Goal: Task Accomplishment & Management: Use online tool/utility

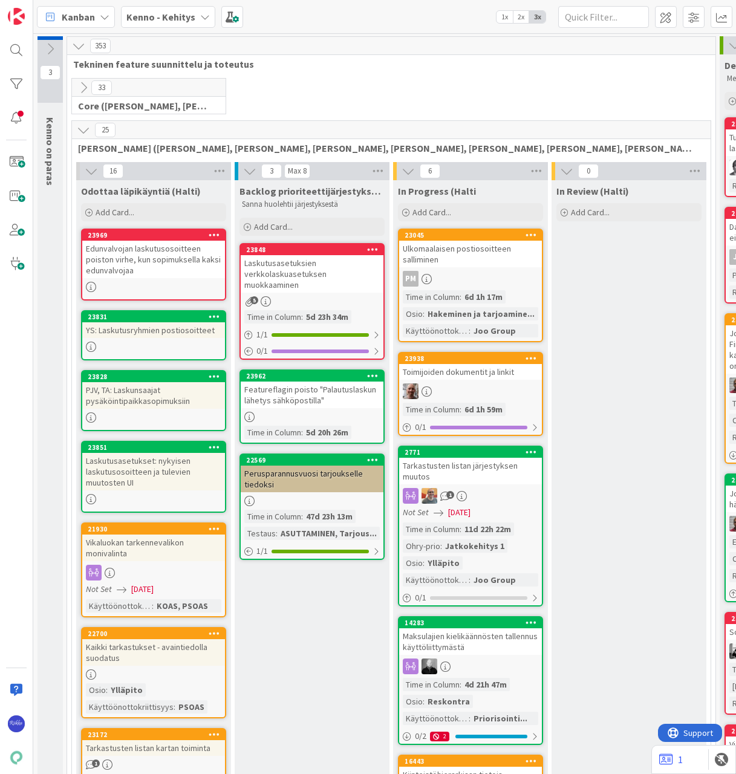
click at [84, 18] on span "Kanban" at bounding box center [78, 17] width 33 height 15
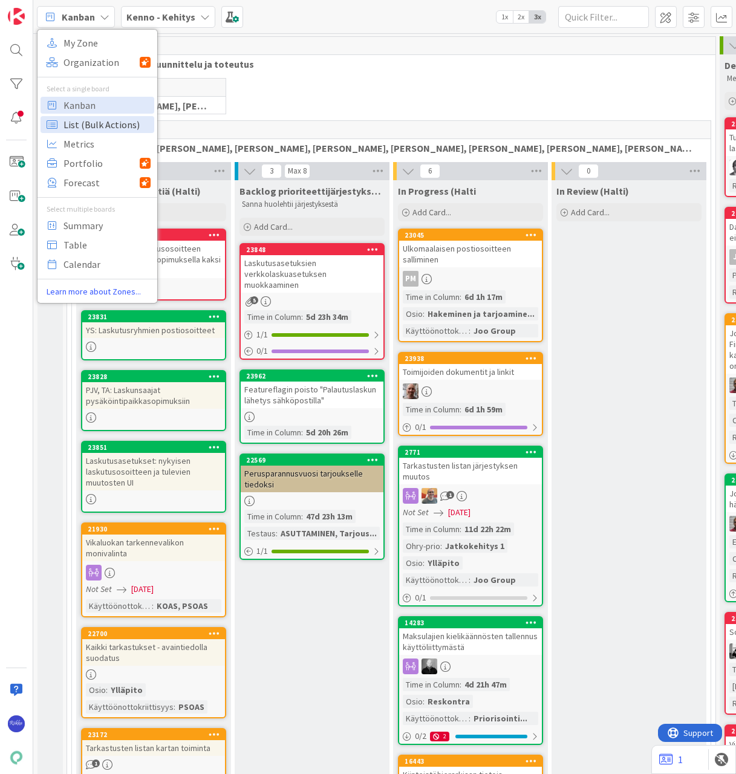
click at [86, 129] on span "List (Bulk Actions)" at bounding box center [107, 125] width 87 height 18
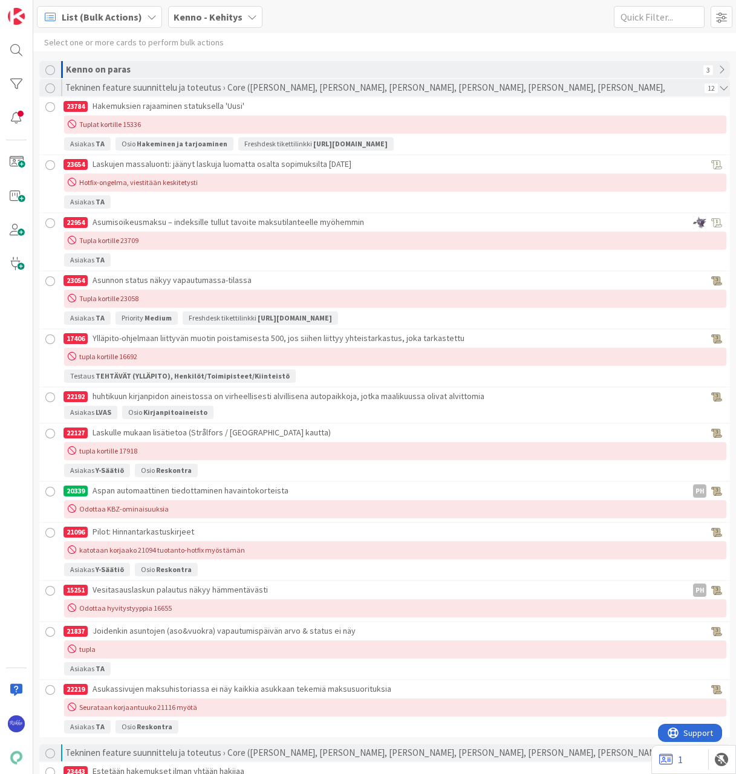
click at [209, 17] on b "Kenno - Kehitys" at bounding box center [208, 17] width 69 height 12
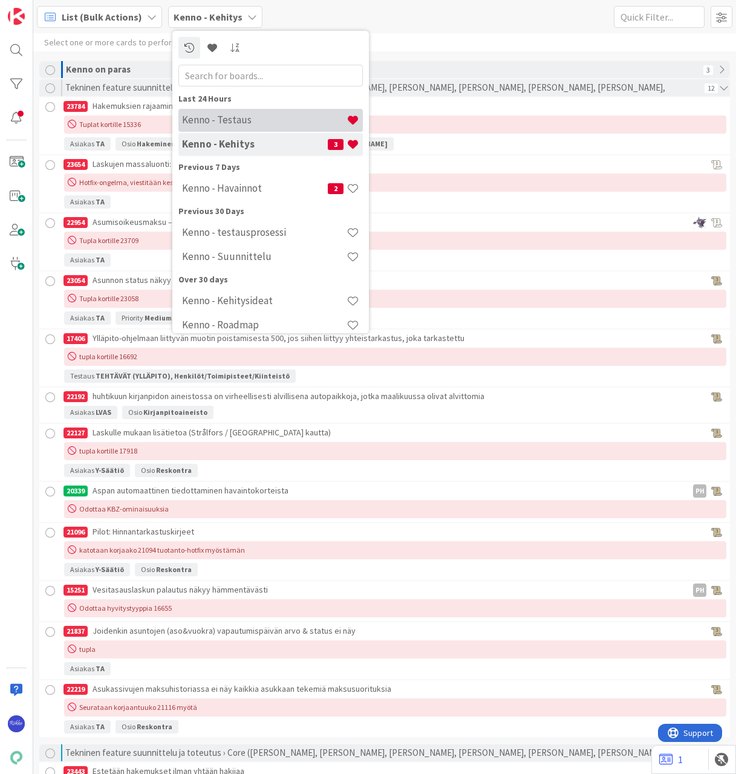
click at [235, 122] on h4 "Kenno - Testaus" at bounding box center [264, 120] width 165 height 12
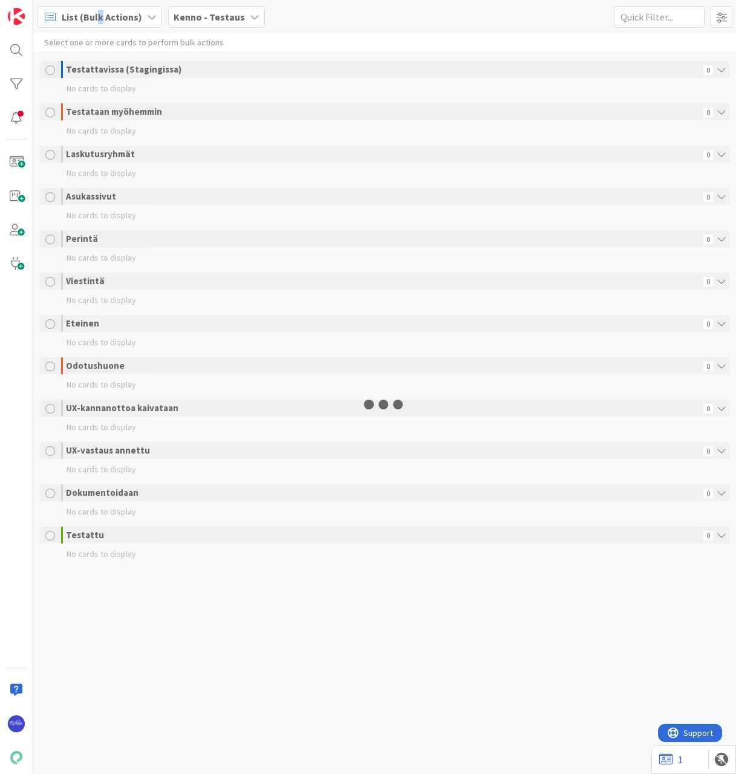
click at [99, 17] on span "List (Bulk Actions)" at bounding box center [102, 17] width 80 height 15
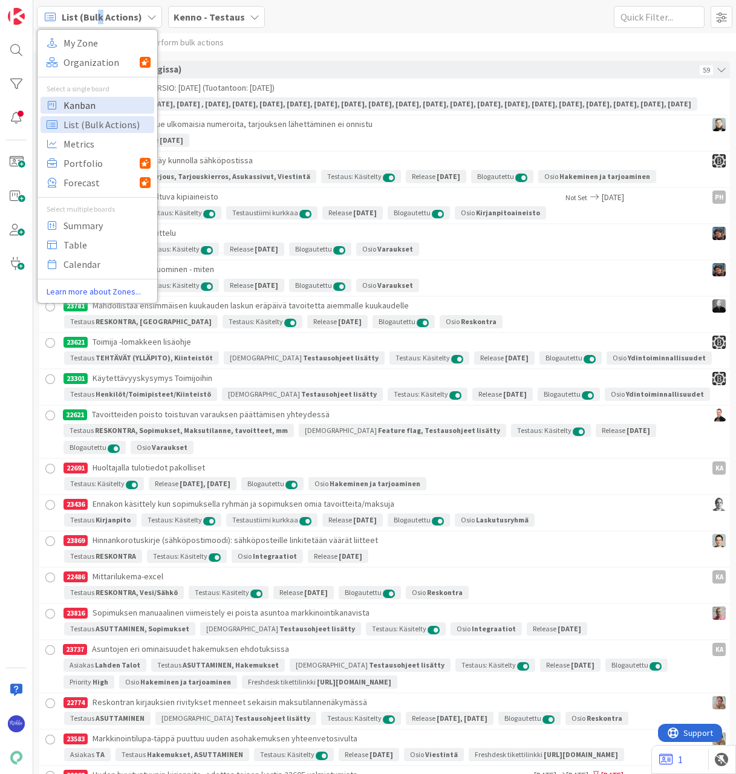
click at [102, 105] on span "Kanban" at bounding box center [107, 105] width 87 height 18
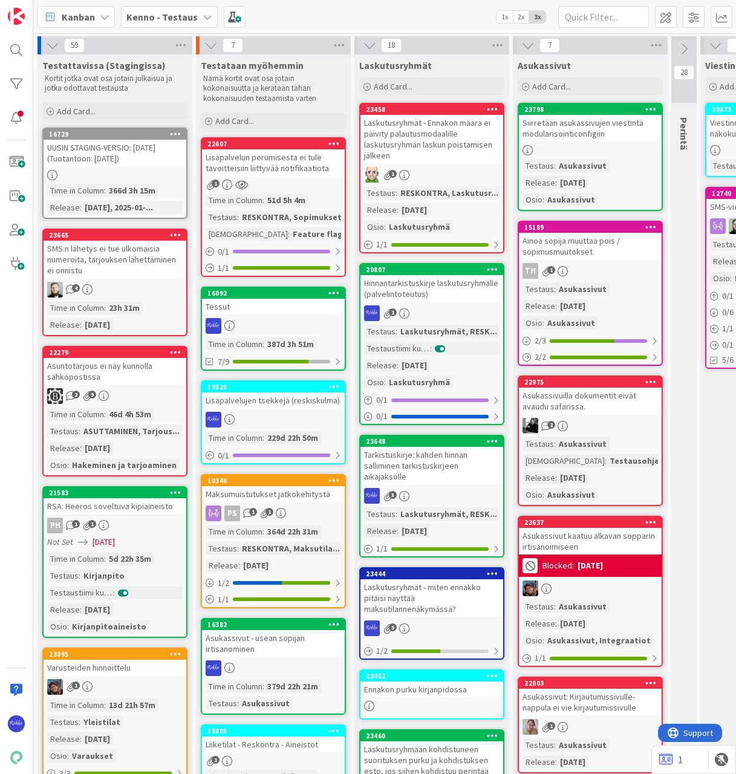
click at [125, 176] on div at bounding box center [115, 175] width 143 height 10
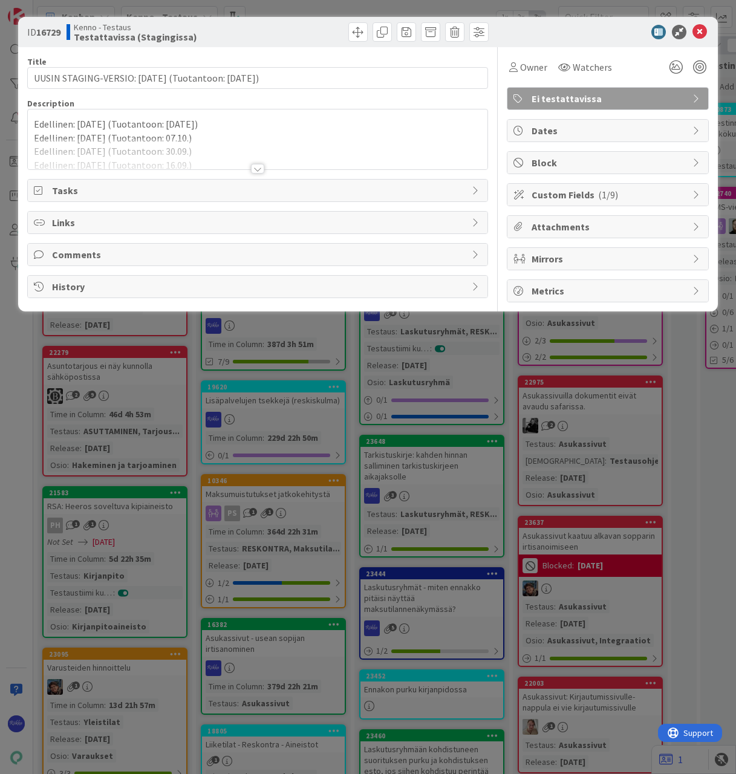
click at [257, 169] on div at bounding box center [257, 169] width 13 height 10
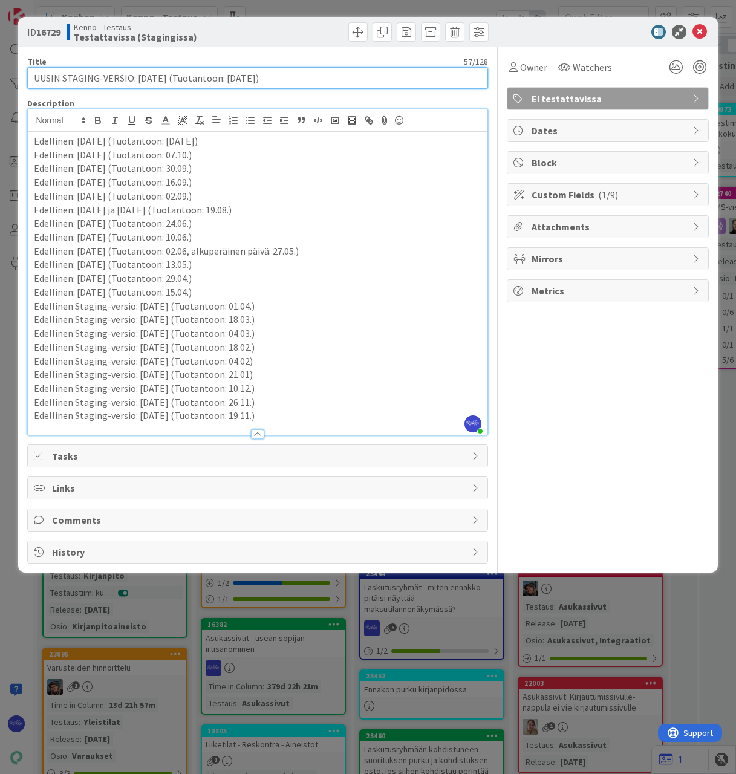
drag, startPoint x: 177, startPoint y: 79, endPoint x: 169, endPoint y: 79, distance: 7.9
click at [169, 79] on input "UUSIN STAGING-VERSIO: 2025-10-08 (Tuotantoon: 14.10.2025)" at bounding box center [257, 78] width 460 height 22
drag, startPoint x: 178, startPoint y: 80, endPoint x: 172, endPoint y: 79, distance: 6.7
click at [172, 79] on input "UUSIN STAGING-VERSIO: 2025-10-08 (Tuotantoon: 14.10.2025)" at bounding box center [257, 78] width 460 height 22
drag, startPoint x: 245, startPoint y: 76, endPoint x: 237, endPoint y: 76, distance: 7.9
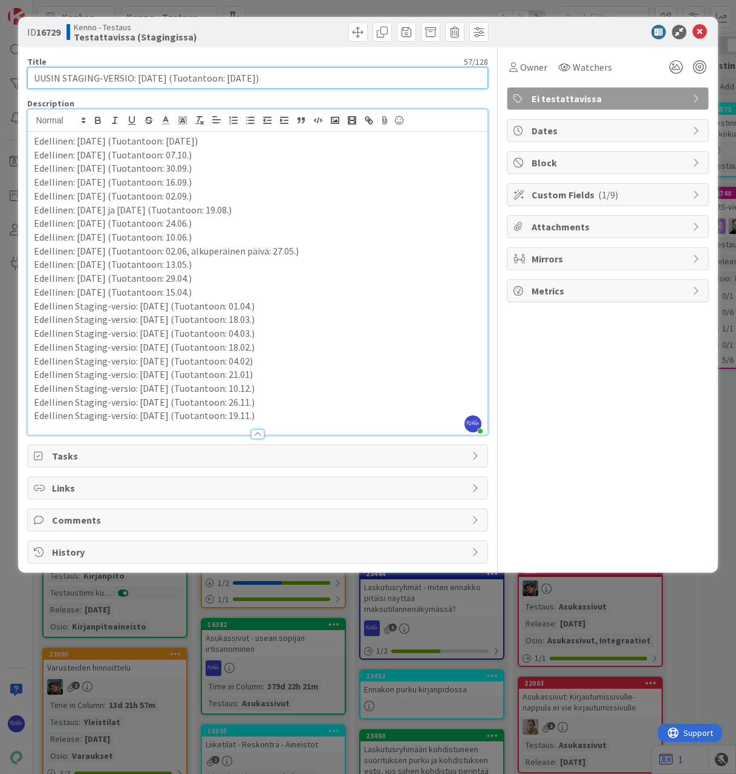
click at [237, 76] on input "UUSIN STAGING-VERSIO: 2025-10-15 (Tuotantoon: 14.10.2025)" at bounding box center [257, 78] width 460 height 22
type input "UUSIN STAGING-VERSIO: 2025-10-15 (Tuotantoon: 28.10.2025)"
click at [320, 77] on input "UUSIN STAGING-VERSIO: 2025-10-15 (Tuotantoon: 28.10.2025)" at bounding box center [257, 78] width 460 height 22
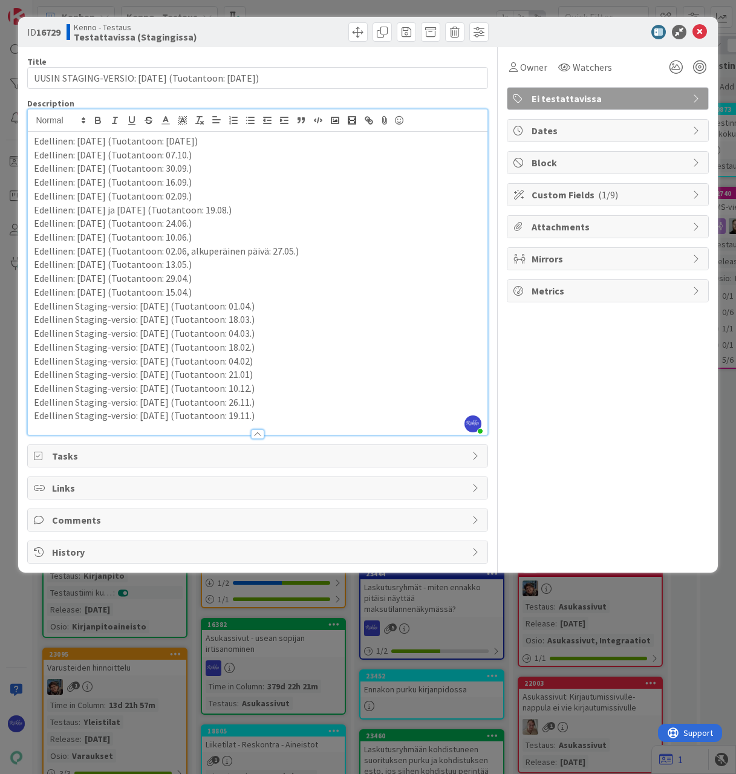
click at [581, 196] on span "Custom Fields ( 1/9 )" at bounding box center [609, 195] width 155 height 15
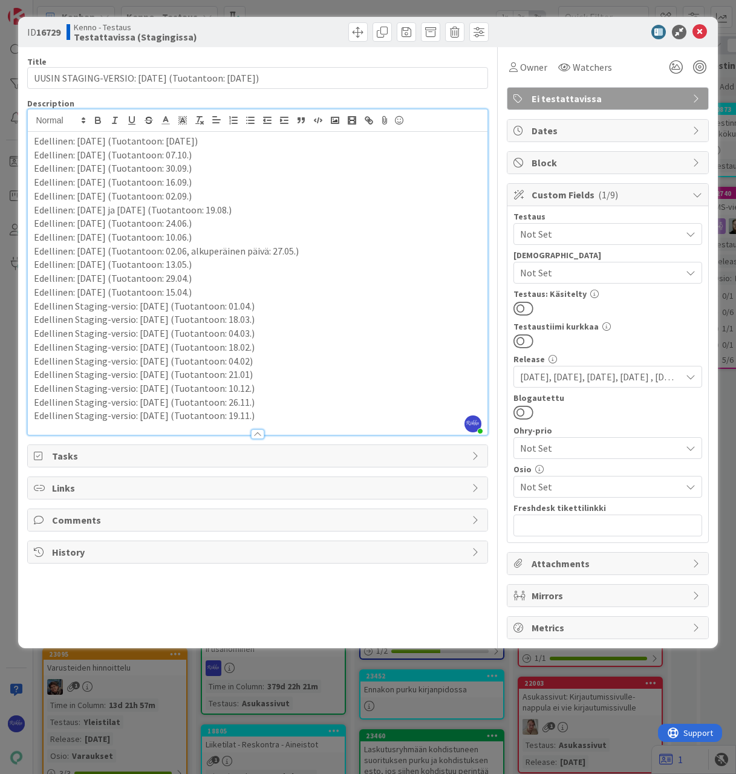
click at [598, 376] on span "2025-01-22, 2025-01-08, 2024-11-27, 2024-11-20 , 2024-11-13, 2025-02-05, 2025-0…" at bounding box center [600, 377] width 161 height 15
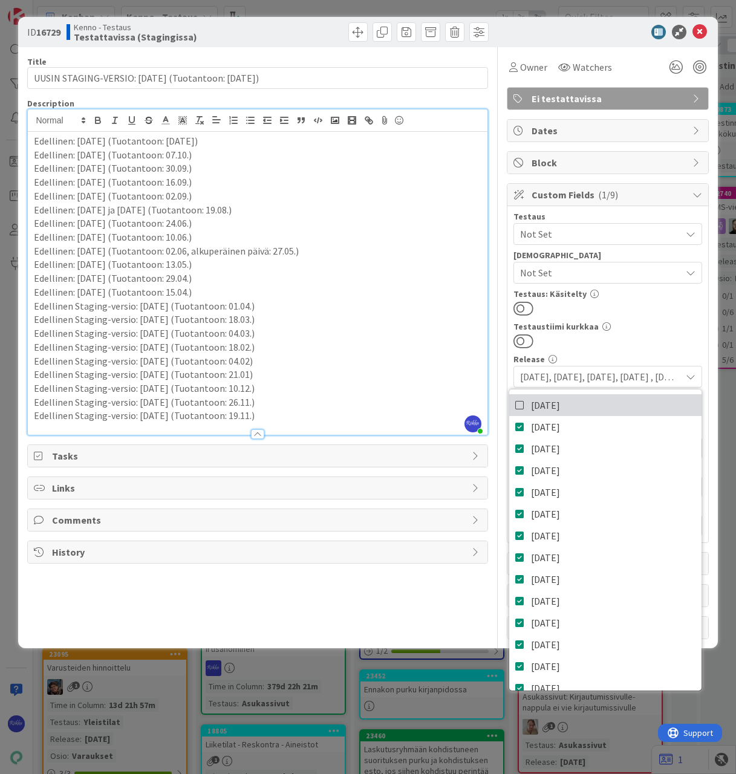
click at [560, 403] on span "2025-10-15" at bounding box center [545, 405] width 29 height 18
click at [627, 330] on div "Testaustiimi kurkkaa" at bounding box center [608, 326] width 189 height 8
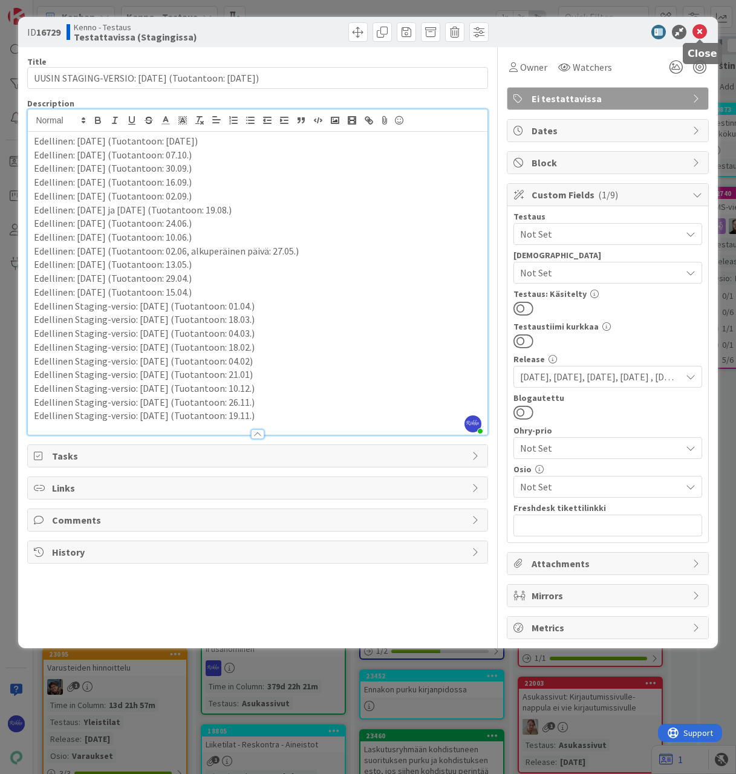
click at [701, 30] on icon at bounding box center [700, 32] width 15 height 15
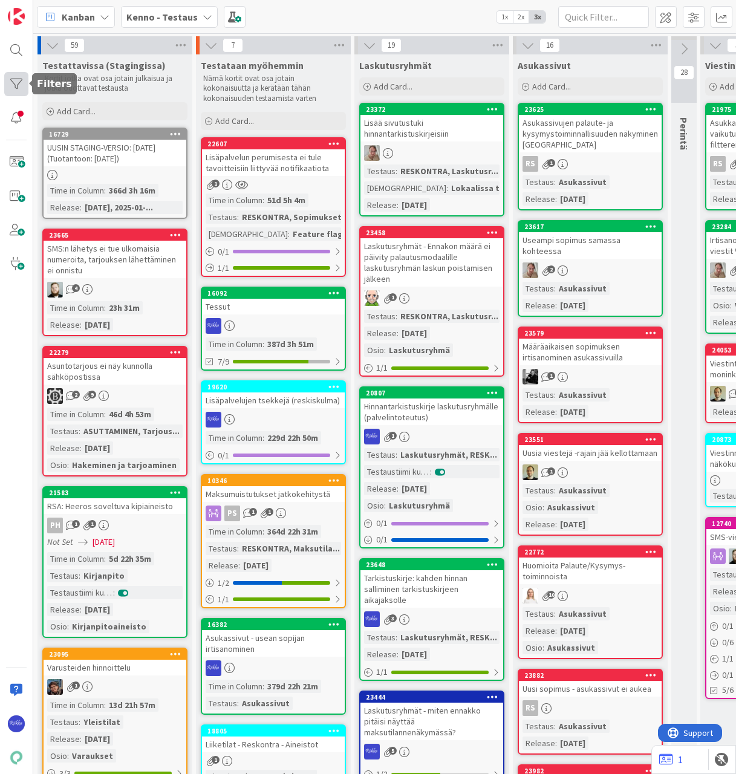
click at [17, 86] on div at bounding box center [16, 84] width 24 height 24
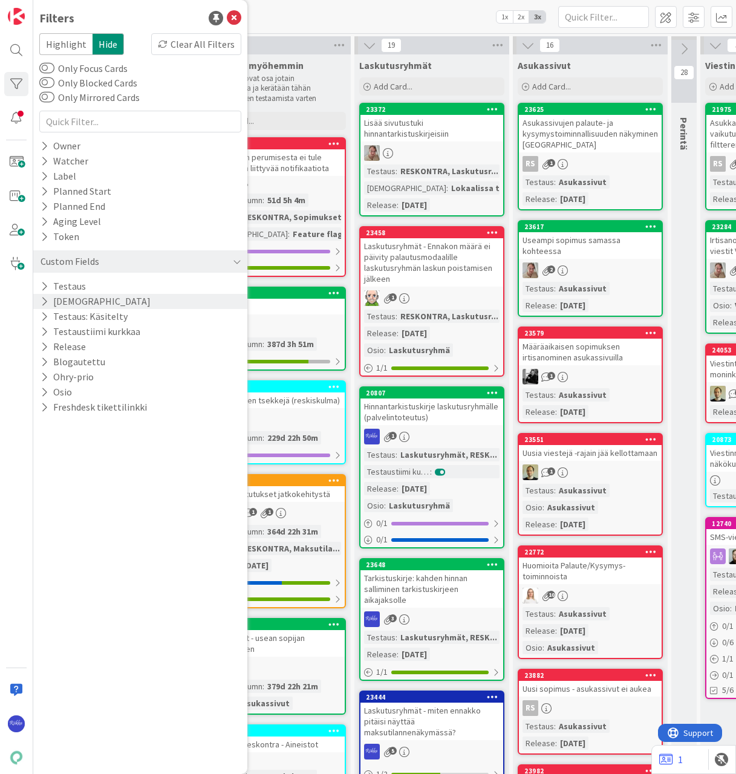
click at [41, 306] on icon at bounding box center [45, 301] width 8 height 10
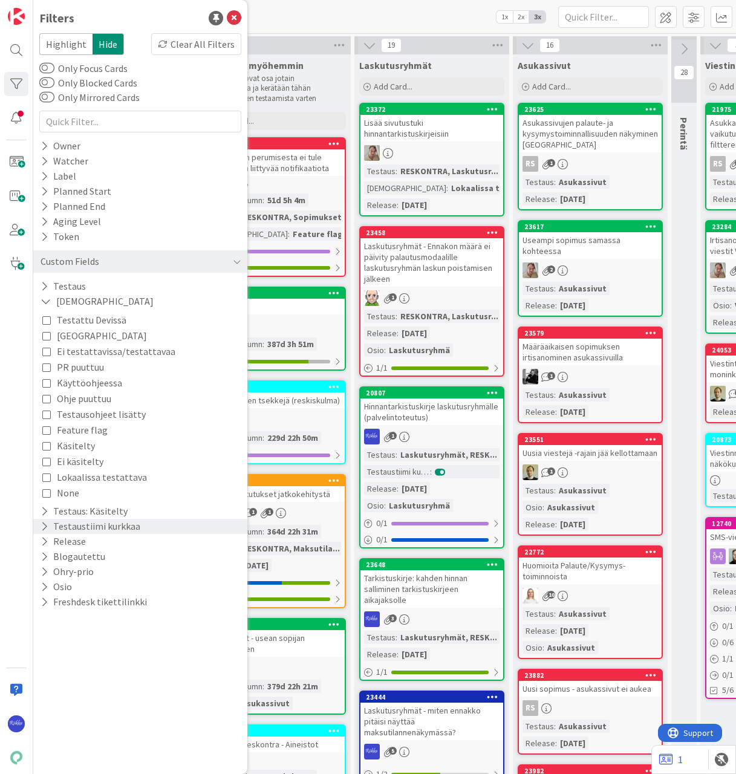
click at [43, 525] on icon at bounding box center [45, 526] width 8 height 10
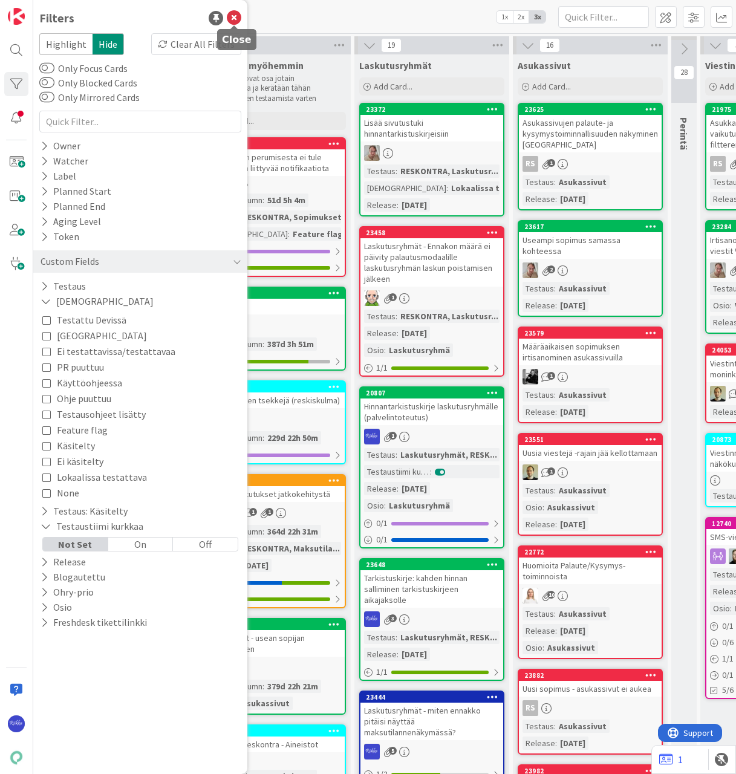
click at [230, 19] on icon at bounding box center [234, 18] width 15 height 15
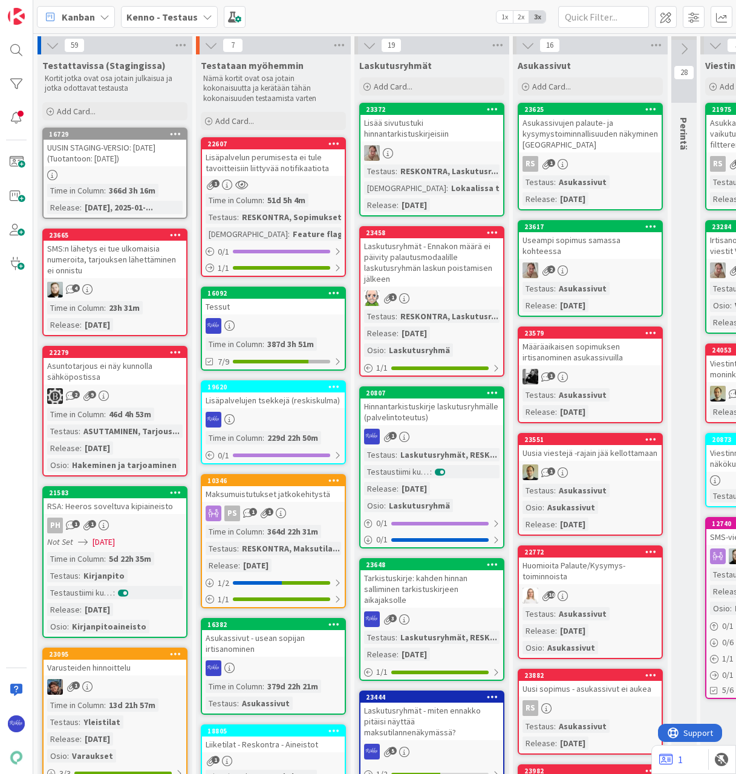
click at [431, 13] on div "Kanban My Zone Organization Select a single board Kanban List (Bulk Actions) Me…" at bounding box center [384, 16] width 703 height 33
click at [80, 14] on span "Kanban" at bounding box center [78, 17] width 33 height 15
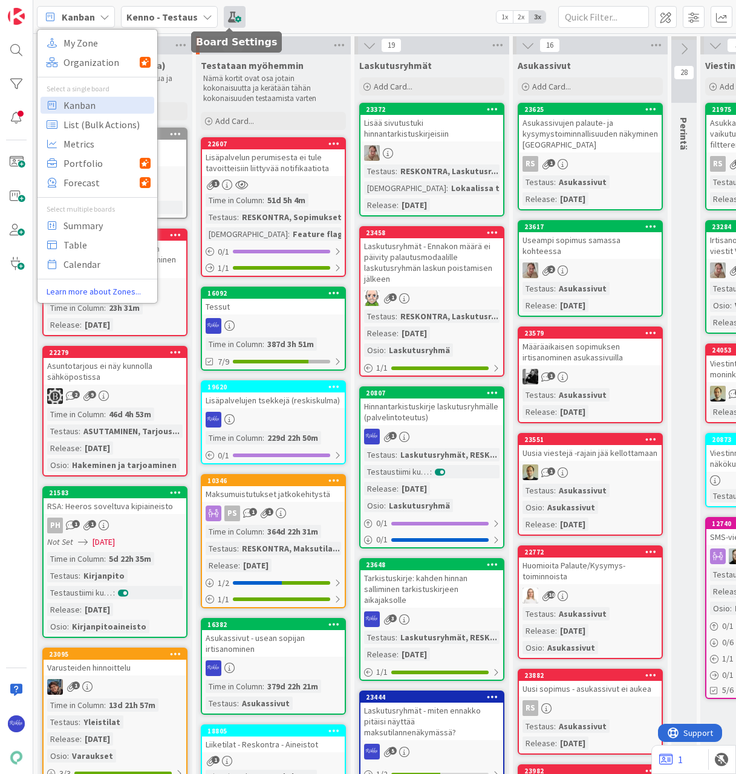
click at [232, 17] on span at bounding box center [235, 17] width 22 height 22
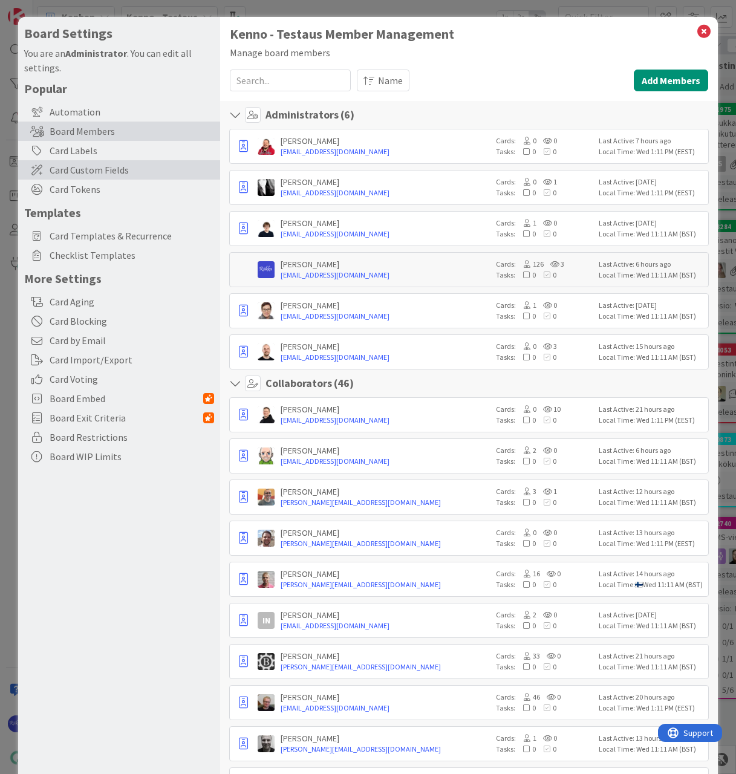
click at [90, 172] on span "Card Custom Fields" at bounding box center [132, 170] width 165 height 15
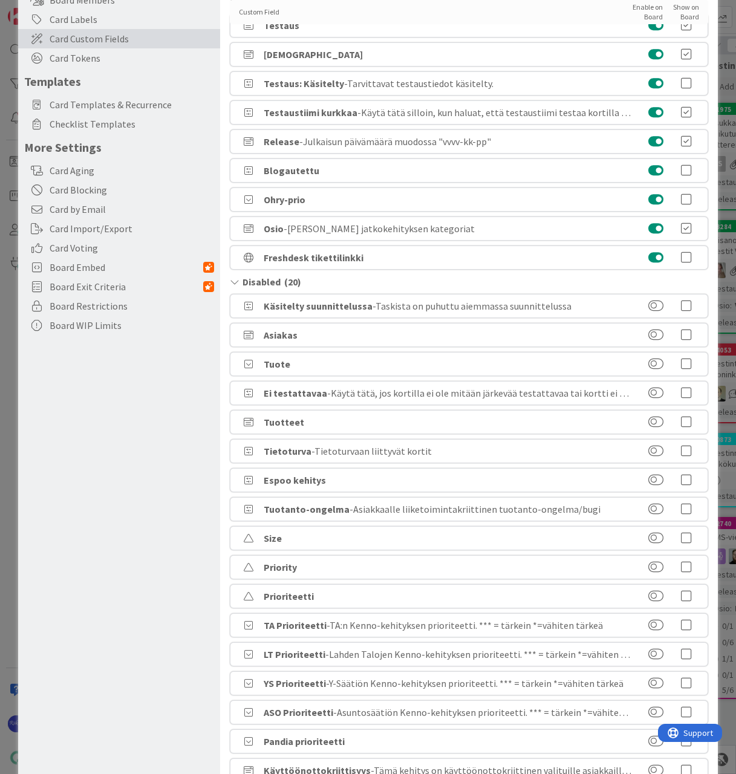
scroll to position [145, 0]
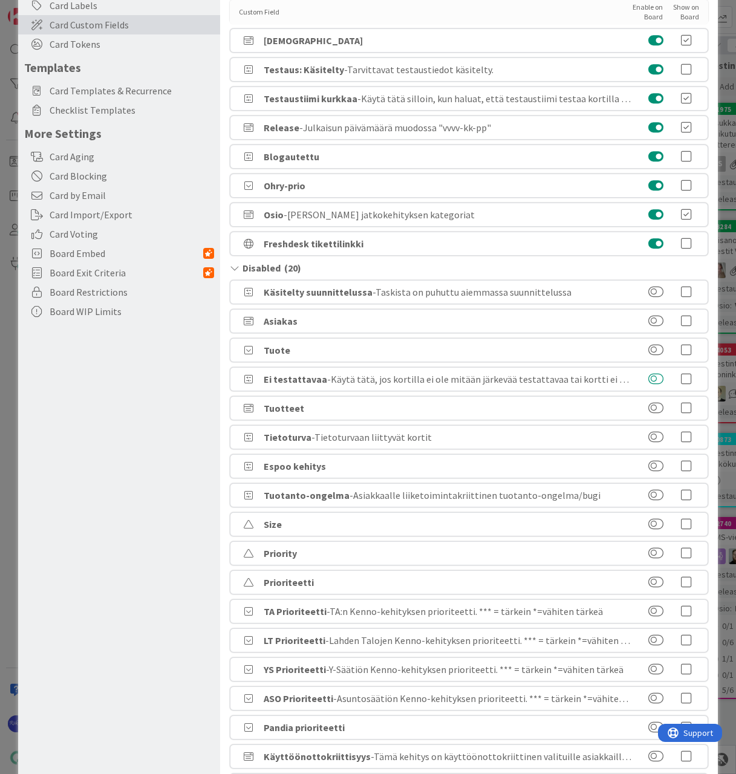
click at [659, 382] on button at bounding box center [656, 379] width 15 height 12
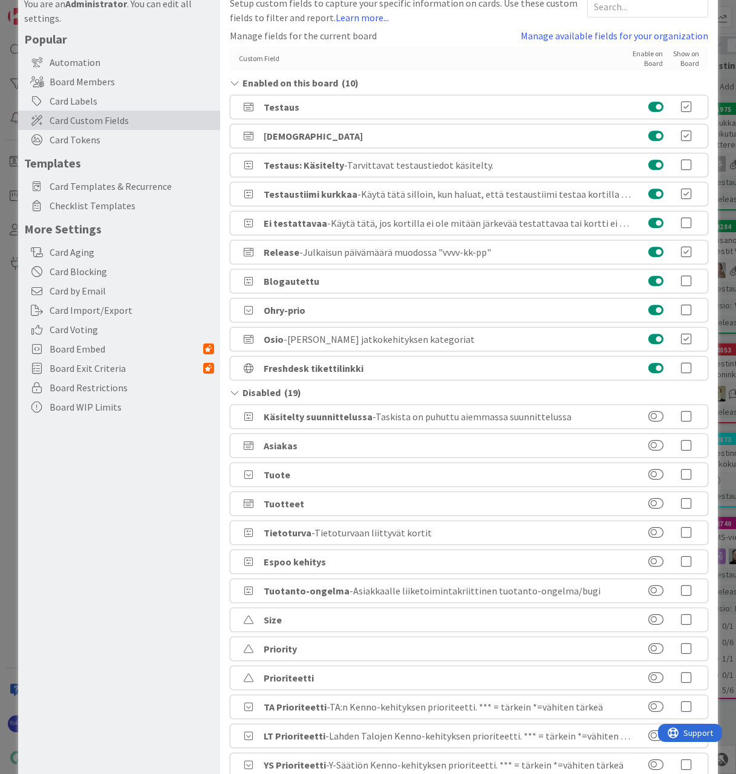
scroll to position [0, 0]
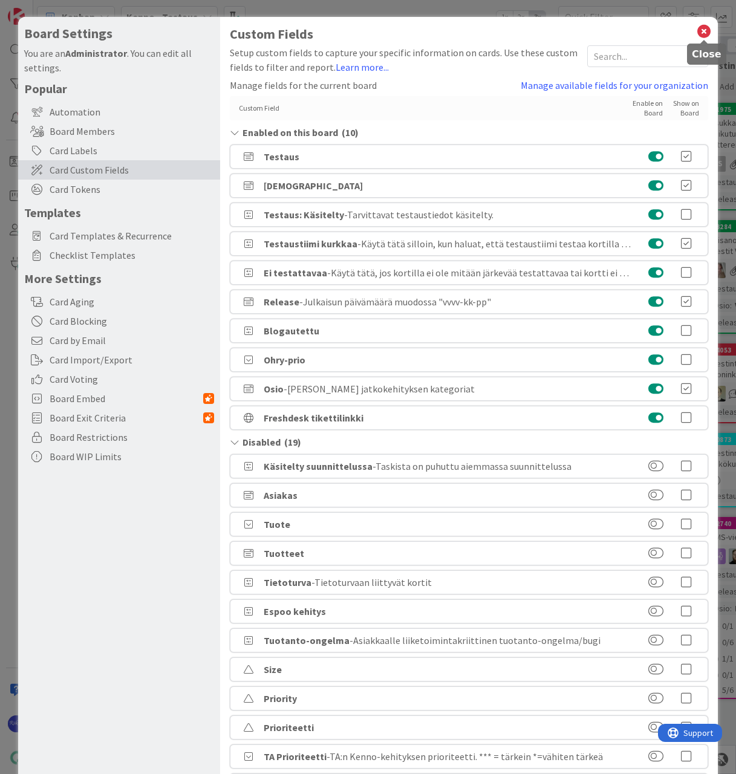
click at [701, 31] on icon at bounding box center [704, 31] width 16 height 17
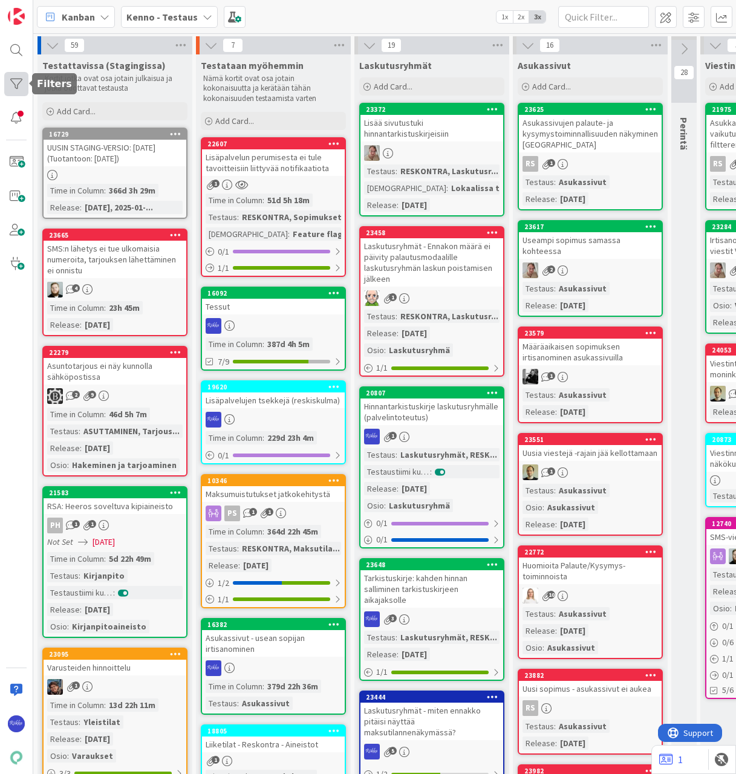
click at [10, 80] on div at bounding box center [16, 84] width 24 height 24
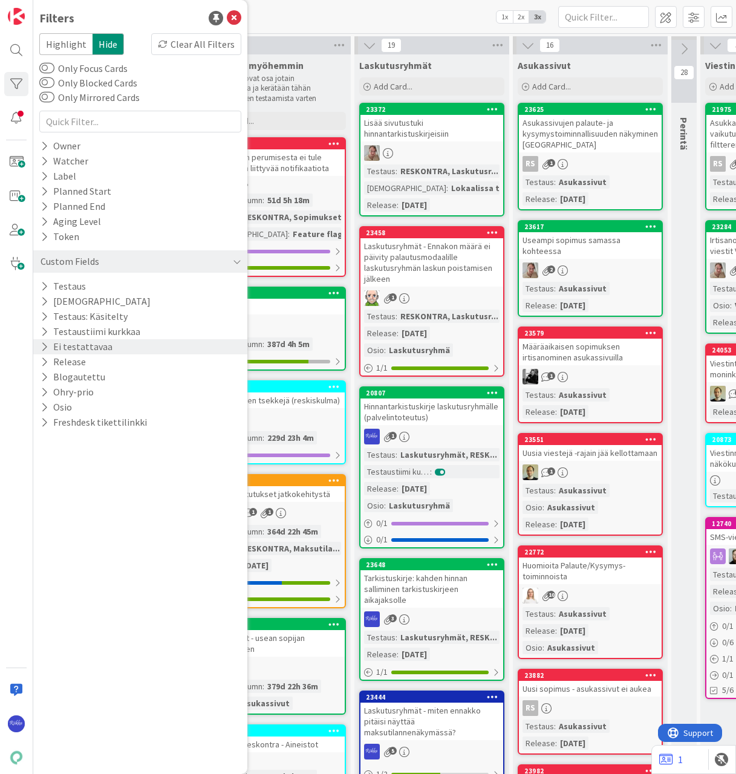
click at [44, 345] on icon at bounding box center [45, 347] width 8 height 10
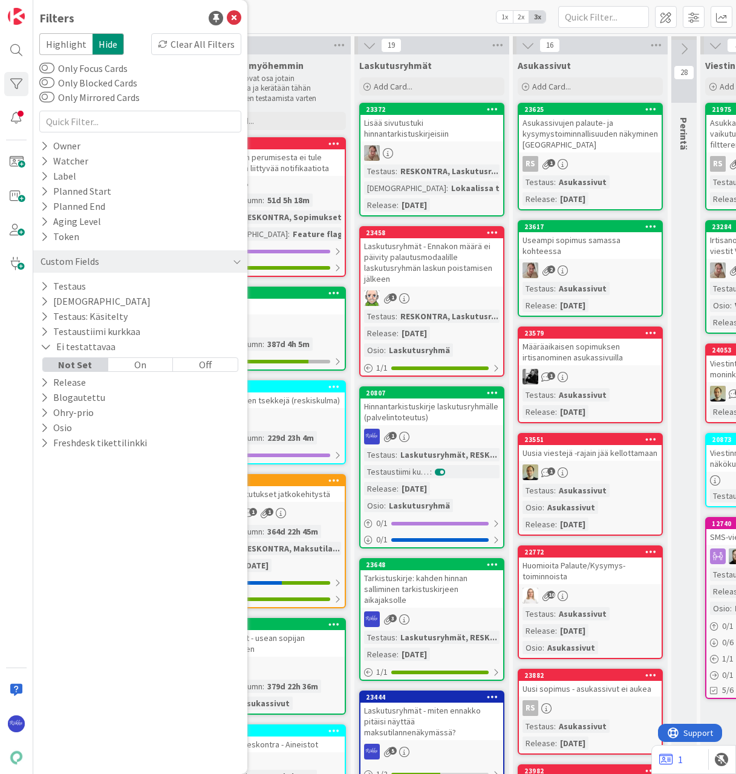
click at [145, 368] on div "On" at bounding box center [140, 364] width 65 height 13
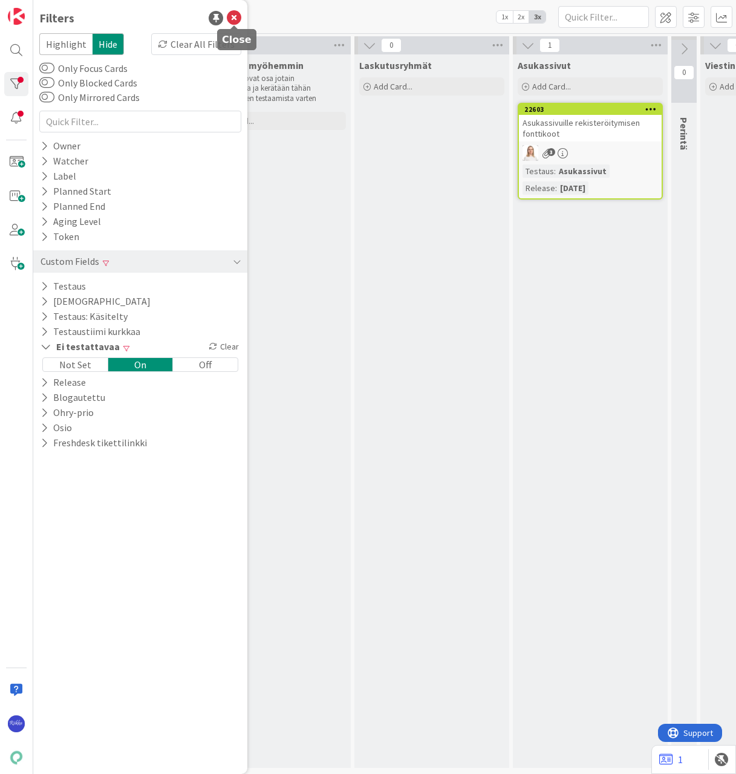
click at [234, 16] on icon at bounding box center [234, 18] width 15 height 15
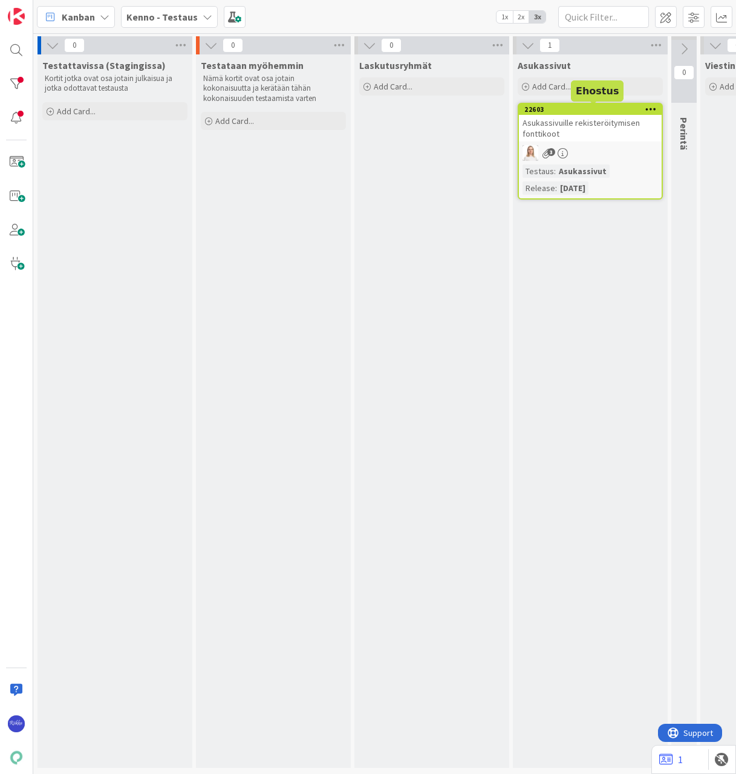
click at [592, 110] on div "22603" at bounding box center [593, 109] width 137 height 8
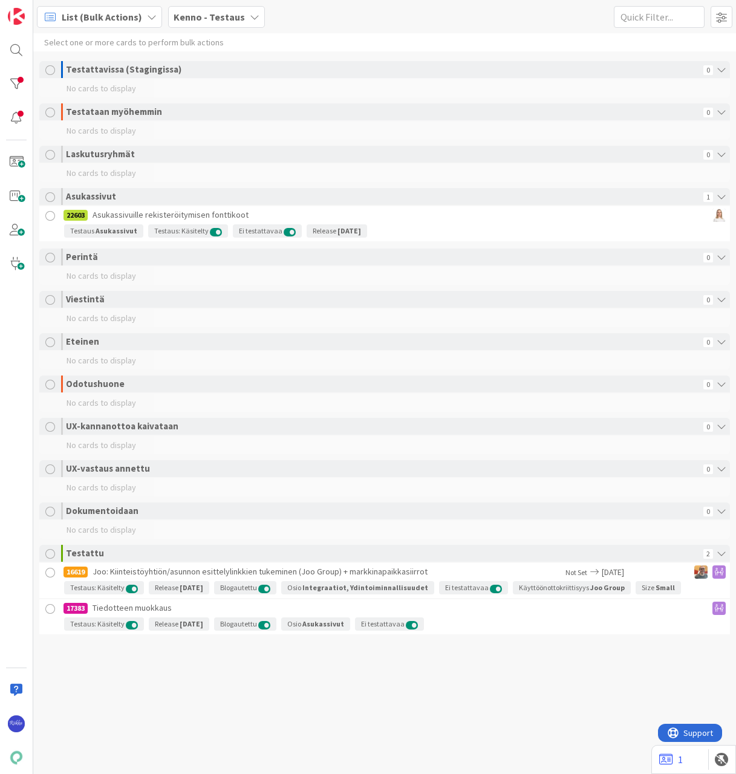
click at [83, 15] on span "List (Bulk Actions)" at bounding box center [102, 17] width 80 height 15
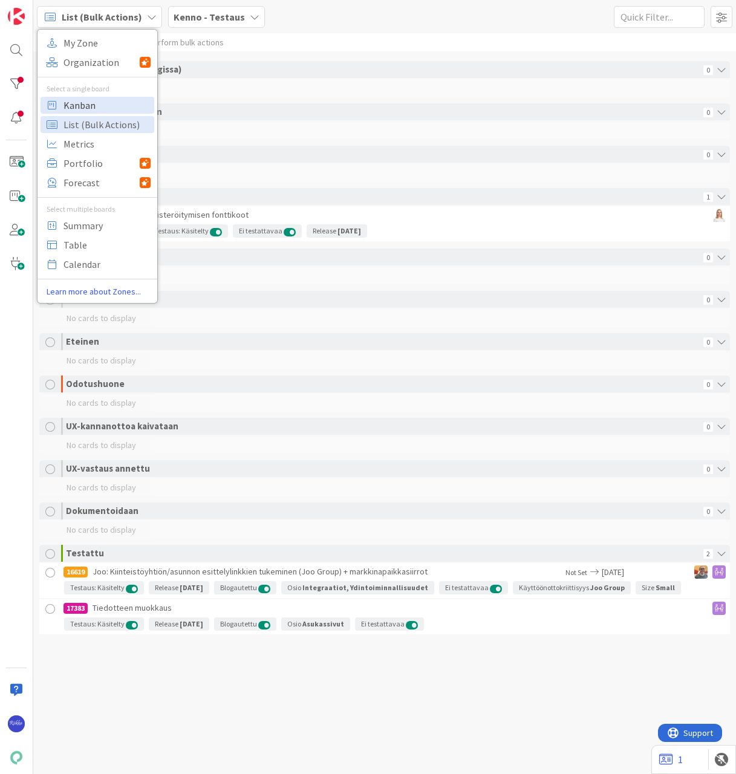
click at [99, 105] on span "Kanban" at bounding box center [107, 105] width 87 height 18
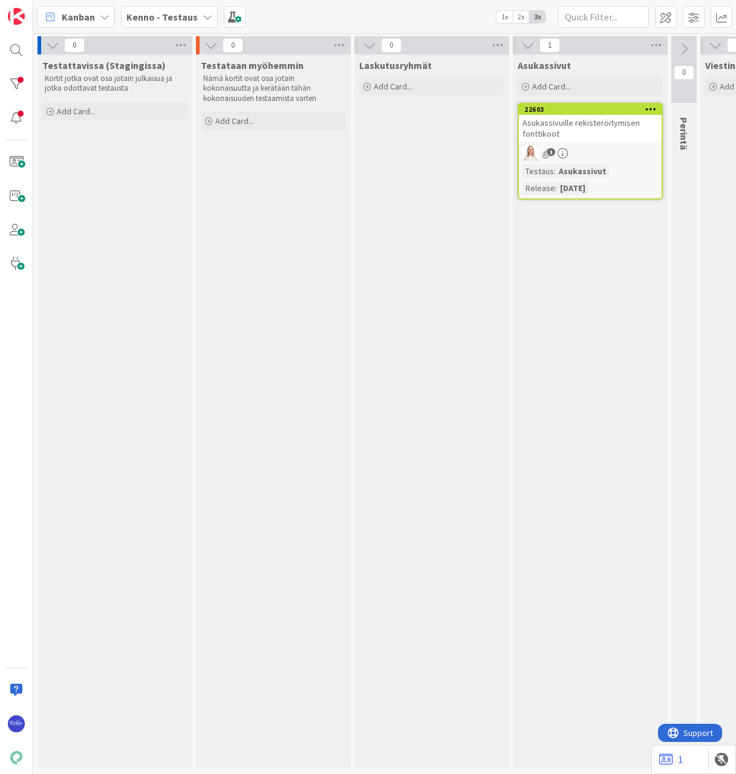
click at [653, 108] on icon at bounding box center [650, 109] width 11 height 8
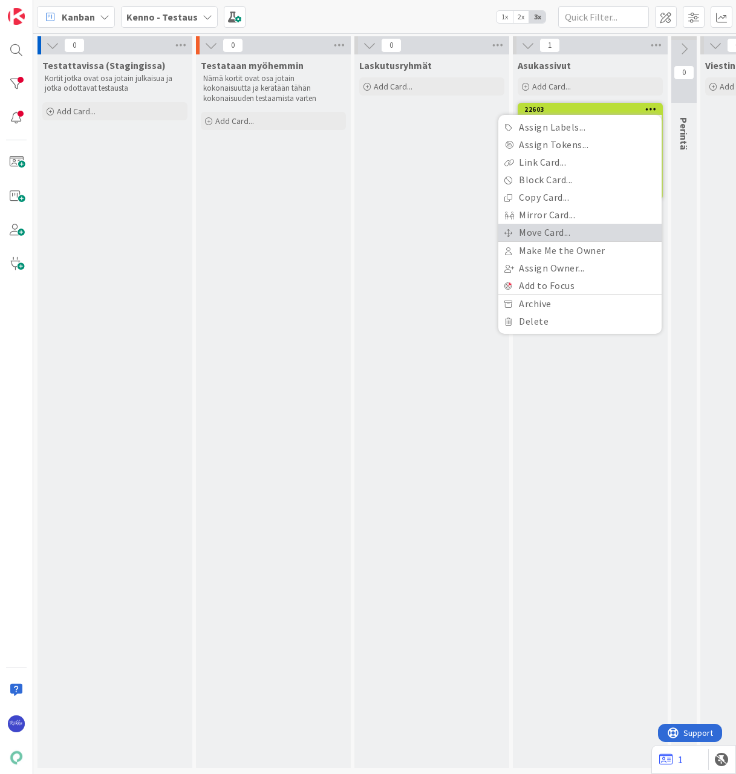
click at [599, 231] on link "Move Card..." at bounding box center [579, 233] width 163 height 18
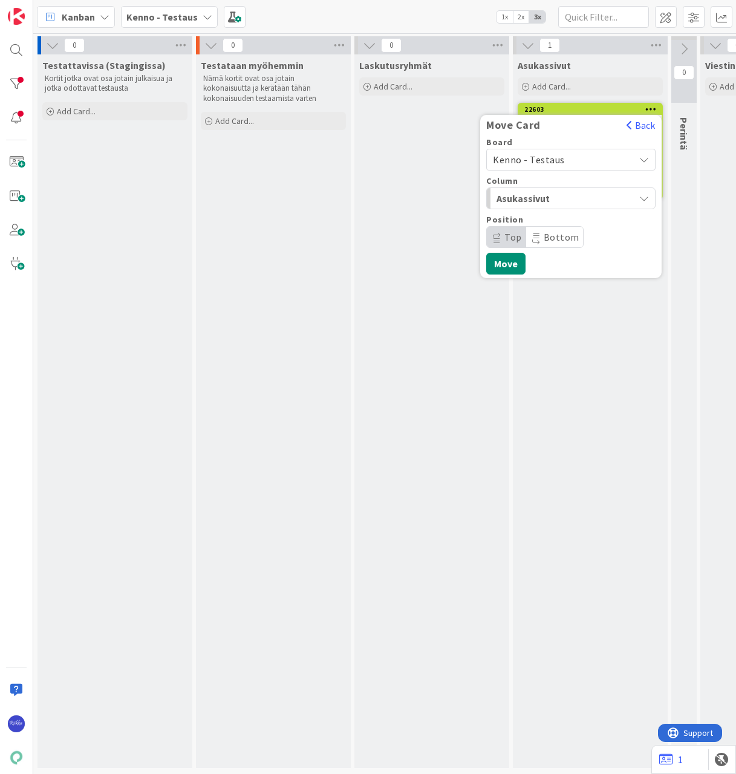
click at [563, 196] on span "Asukassivut" at bounding box center [542, 199] width 91 height 16
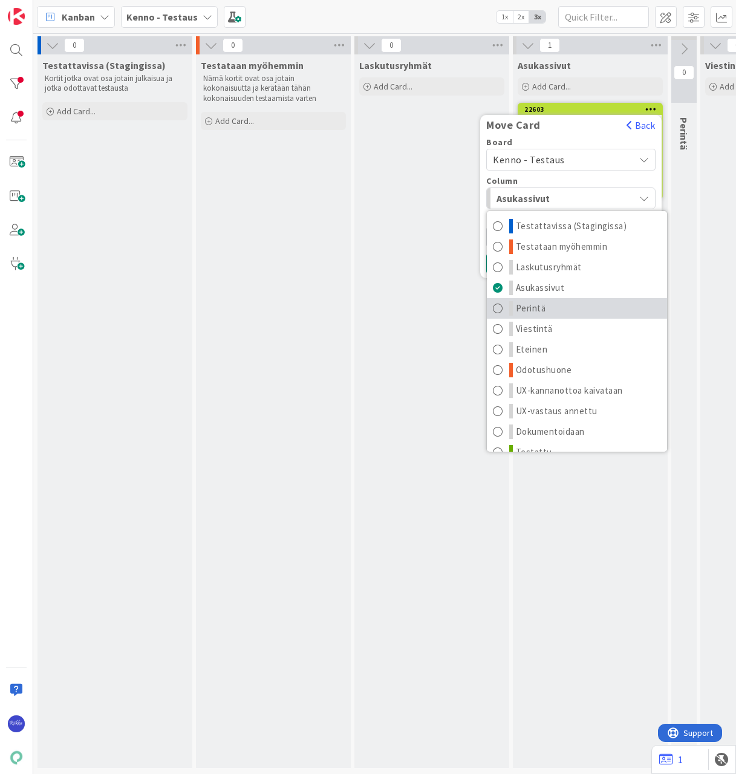
scroll to position [16, 0]
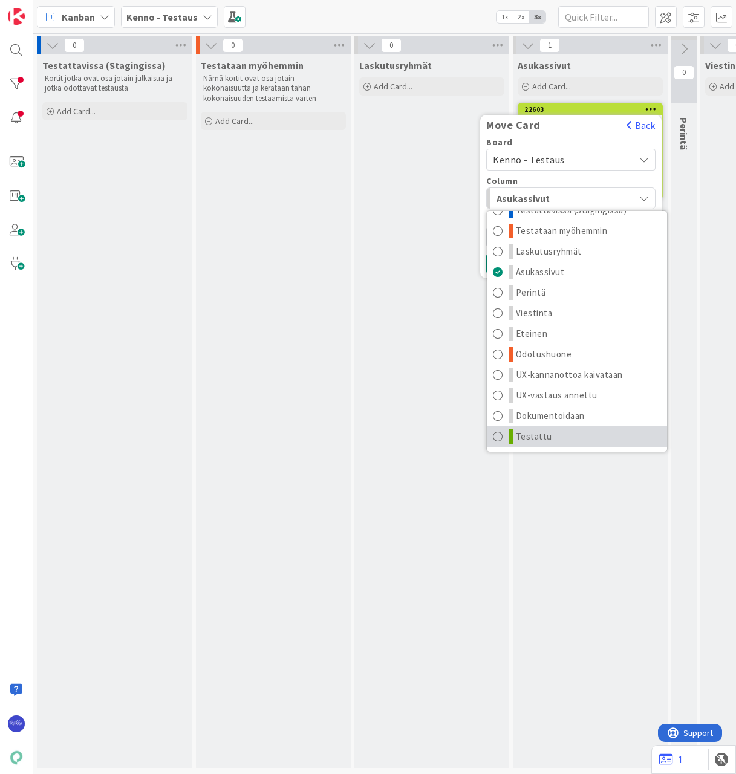
click at [552, 435] on link "Testattu" at bounding box center [577, 437] width 180 height 21
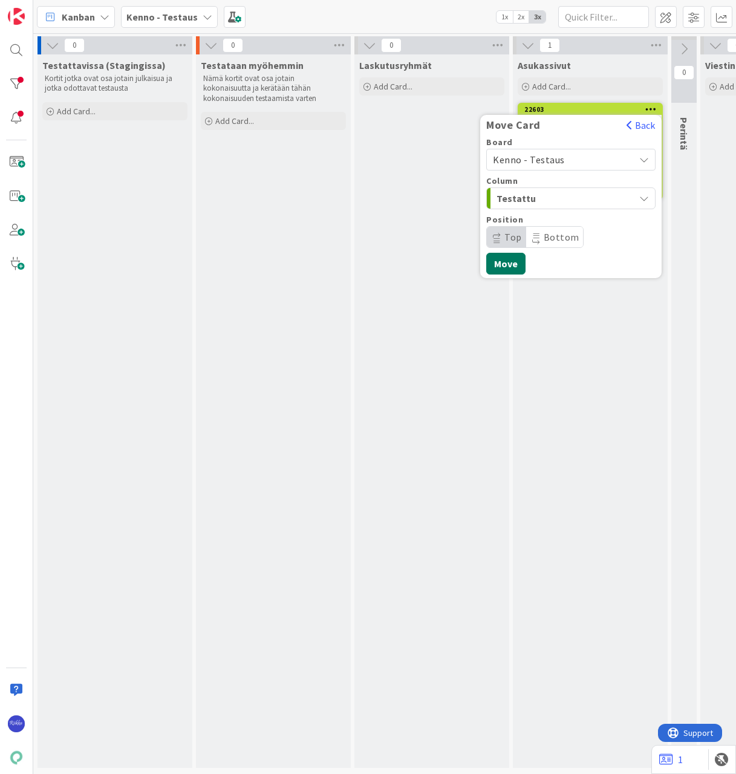
click at [505, 260] on button "Move" at bounding box center [505, 264] width 39 height 22
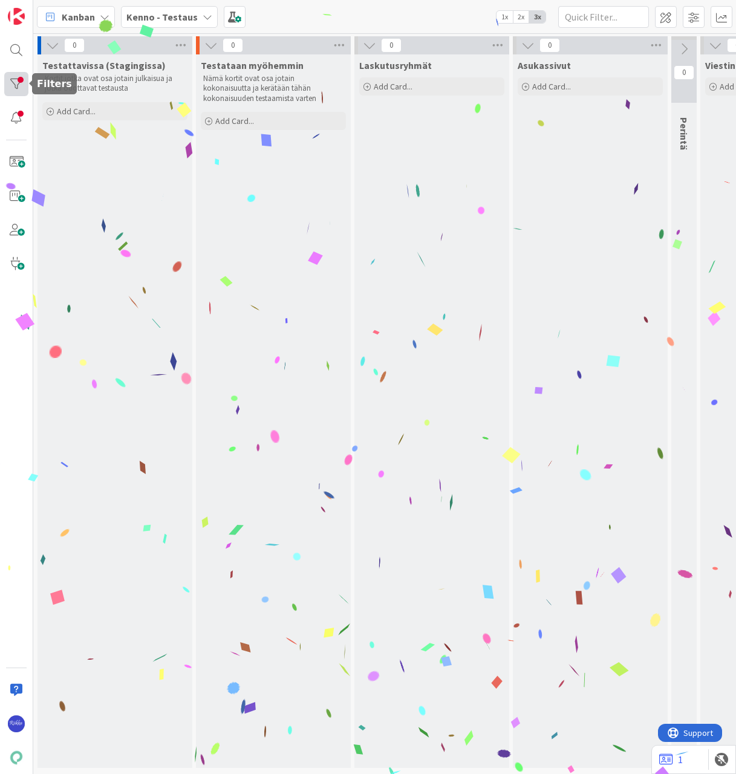
click at [14, 76] on div at bounding box center [16, 84] width 24 height 24
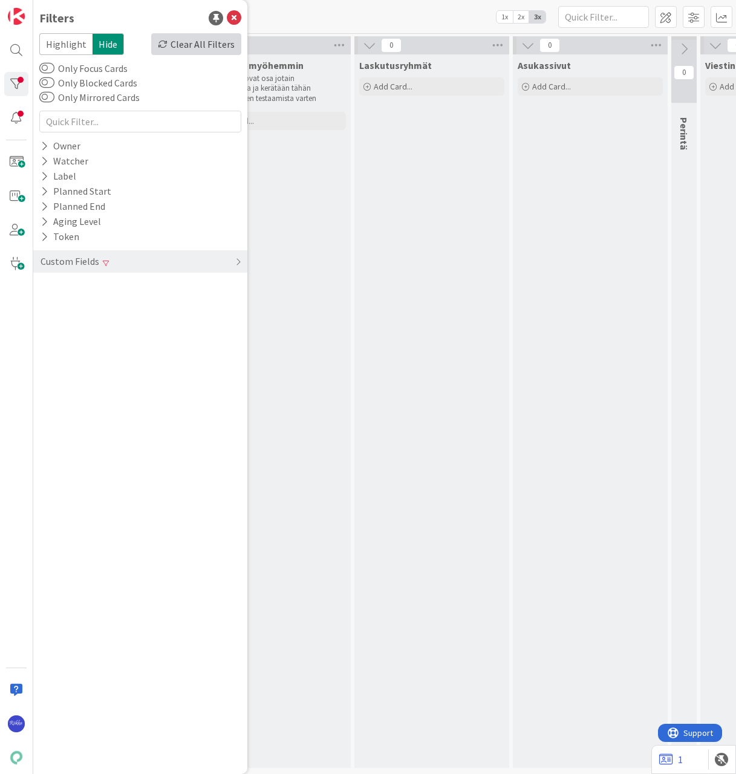
click at [200, 47] on div "Clear All Filters" at bounding box center [196, 44] width 90 height 22
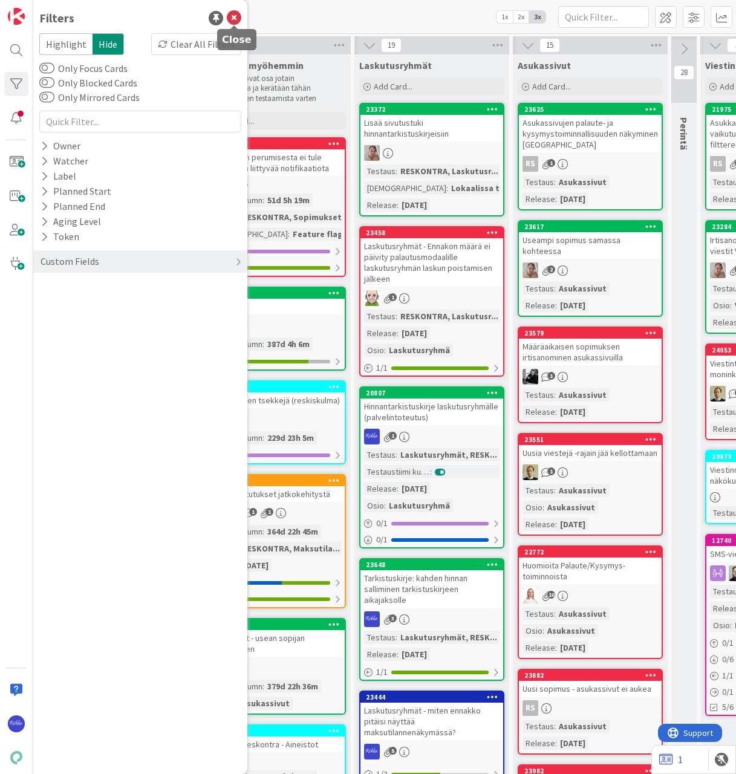
click at [234, 16] on icon at bounding box center [234, 18] width 15 height 15
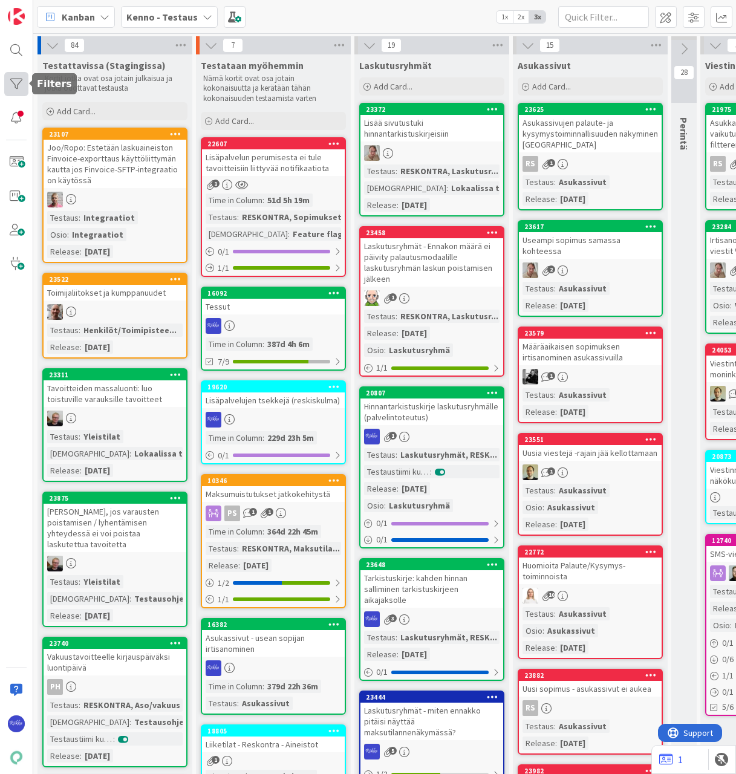
click at [18, 85] on div at bounding box center [16, 84] width 24 height 24
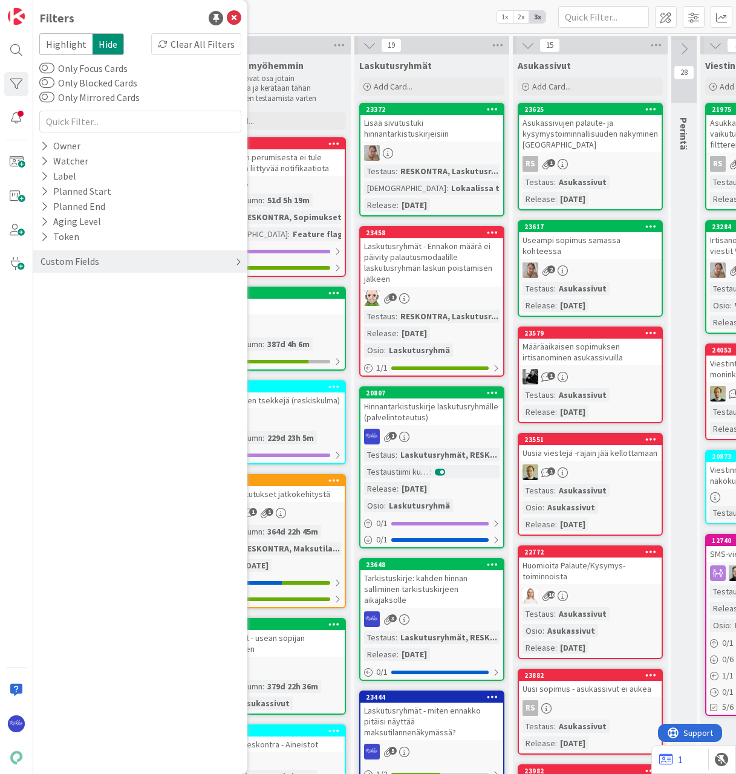
click at [106, 260] on div "Custom Fields" at bounding box center [140, 261] width 214 height 22
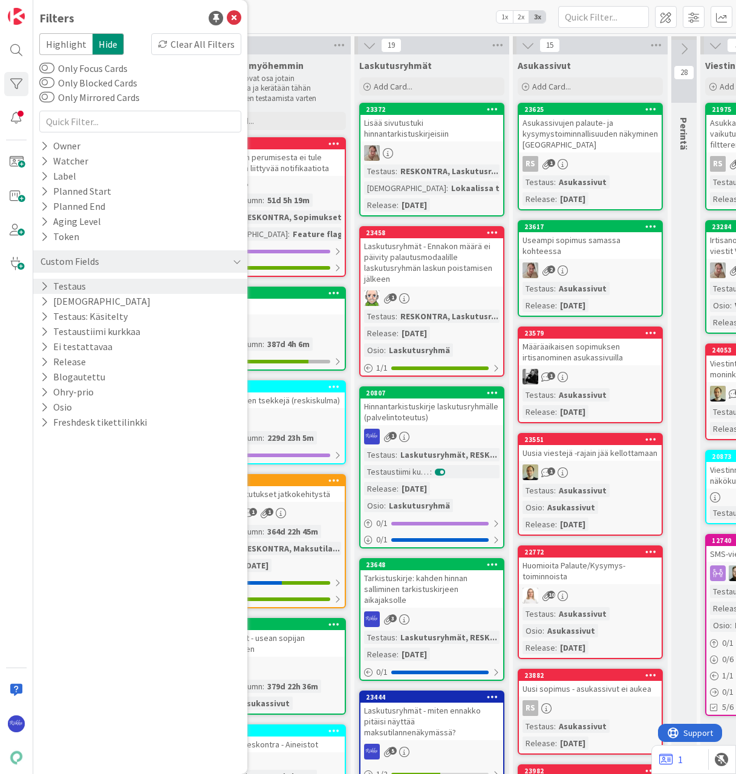
click at [42, 286] on icon at bounding box center [45, 286] width 8 height 10
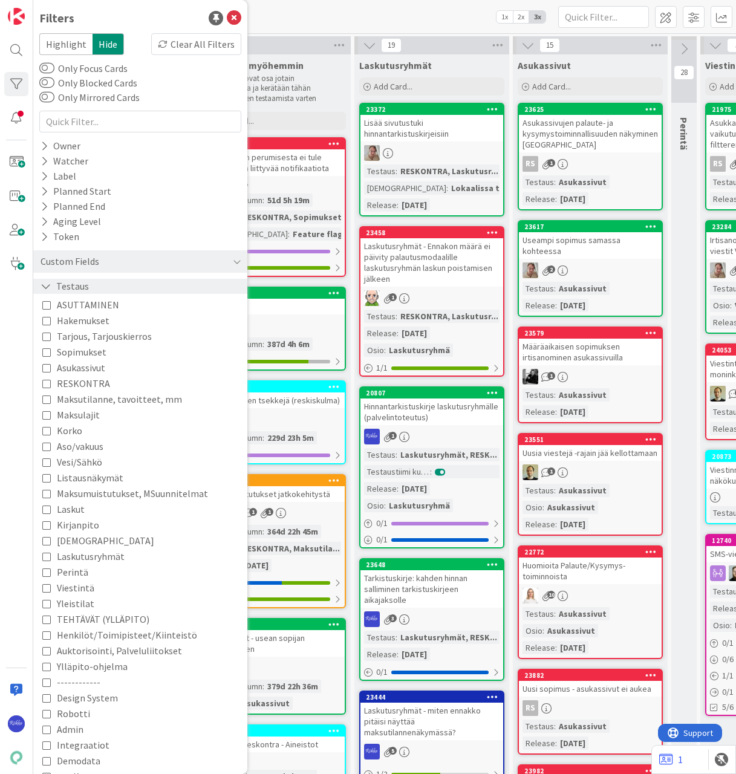
click at [42, 286] on icon at bounding box center [46, 286] width 11 height 10
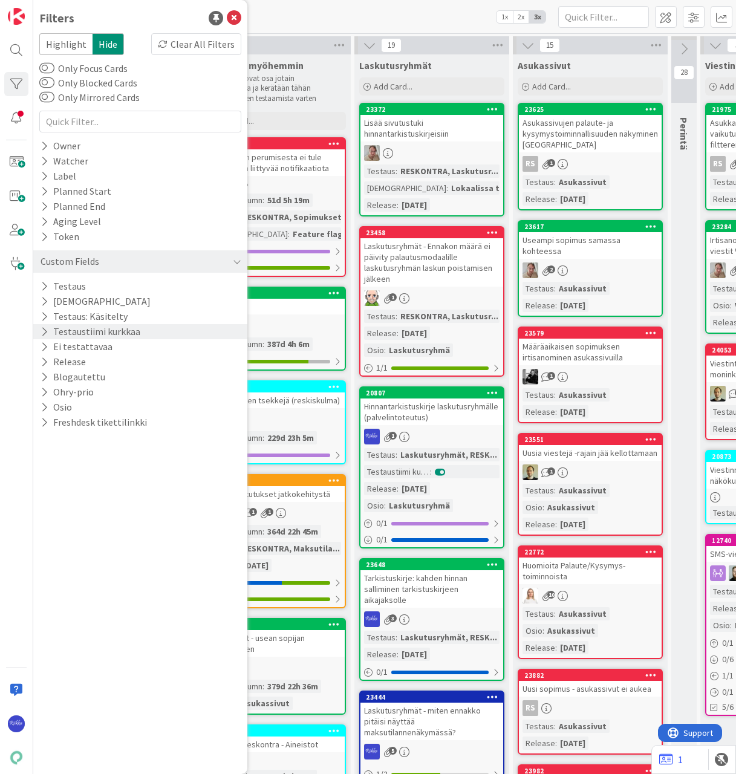
click at [43, 330] on icon at bounding box center [45, 332] width 8 height 10
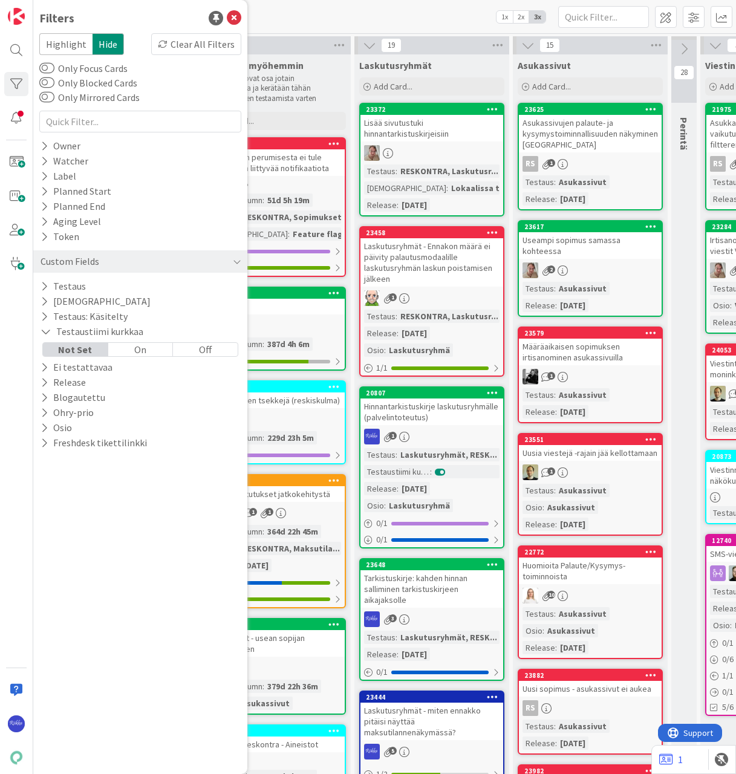
click at [142, 345] on div "On" at bounding box center [140, 349] width 65 height 13
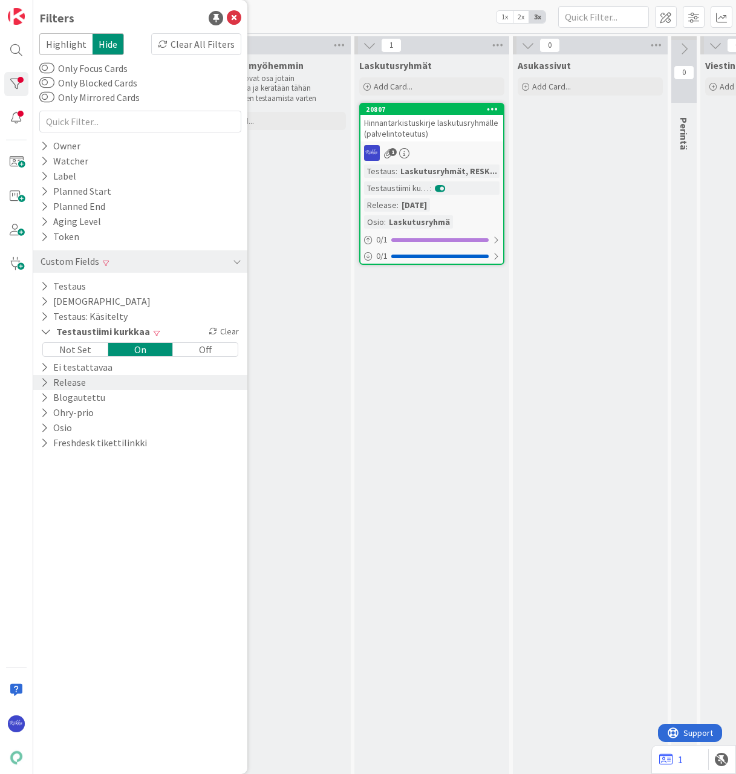
click at [45, 379] on icon at bounding box center [45, 382] width 8 height 10
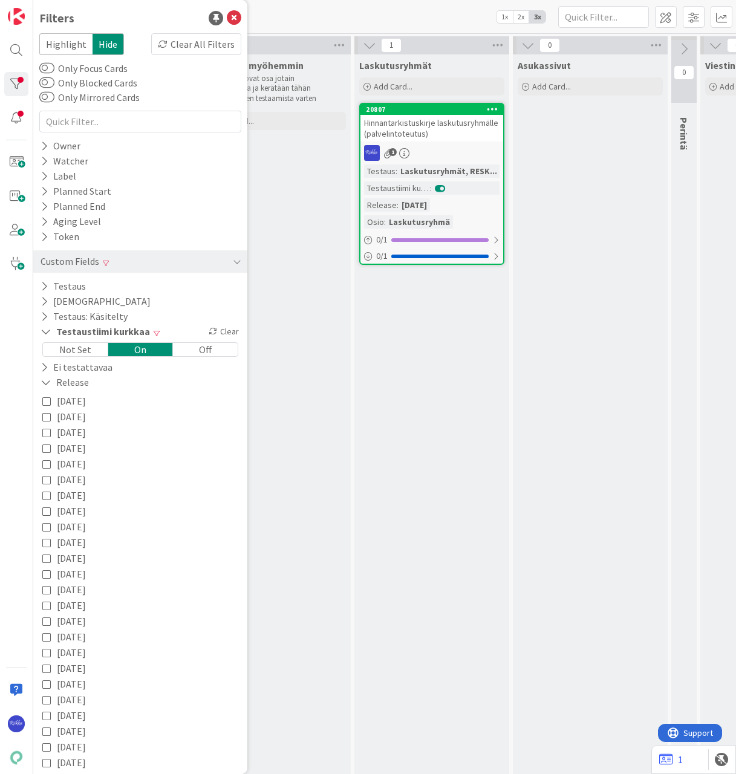
click at [70, 399] on span "2025-10-15" at bounding box center [71, 401] width 29 height 16
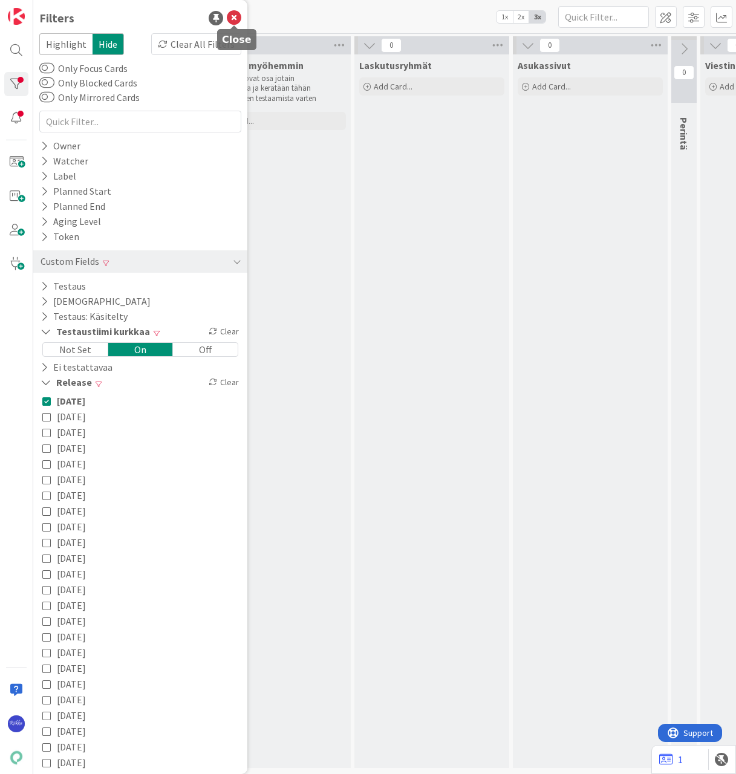
click at [233, 17] on icon at bounding box center [234, 18] width 15 height 15
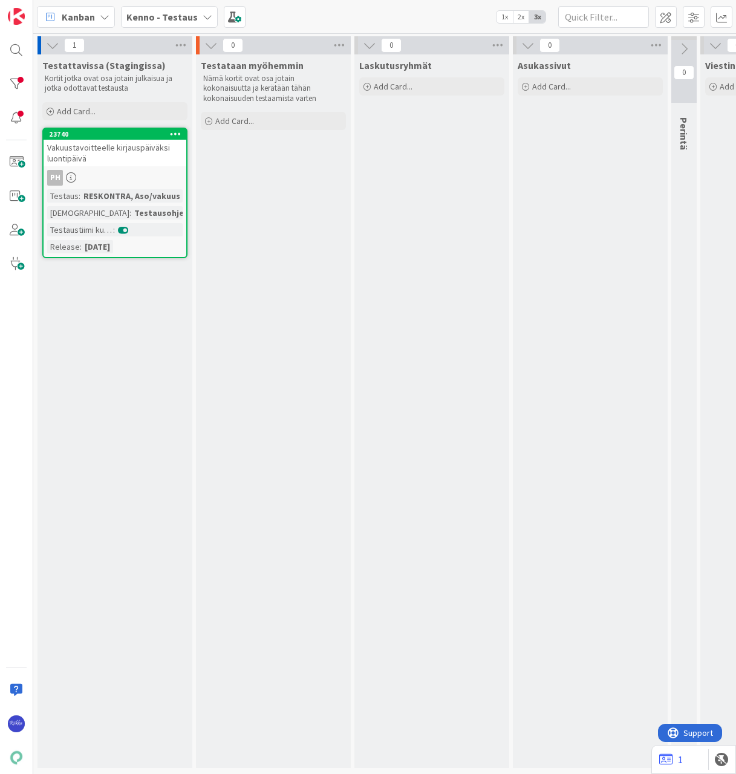
click at [177, 132] on icon at bounding box center [175, 133] width 11 height 8
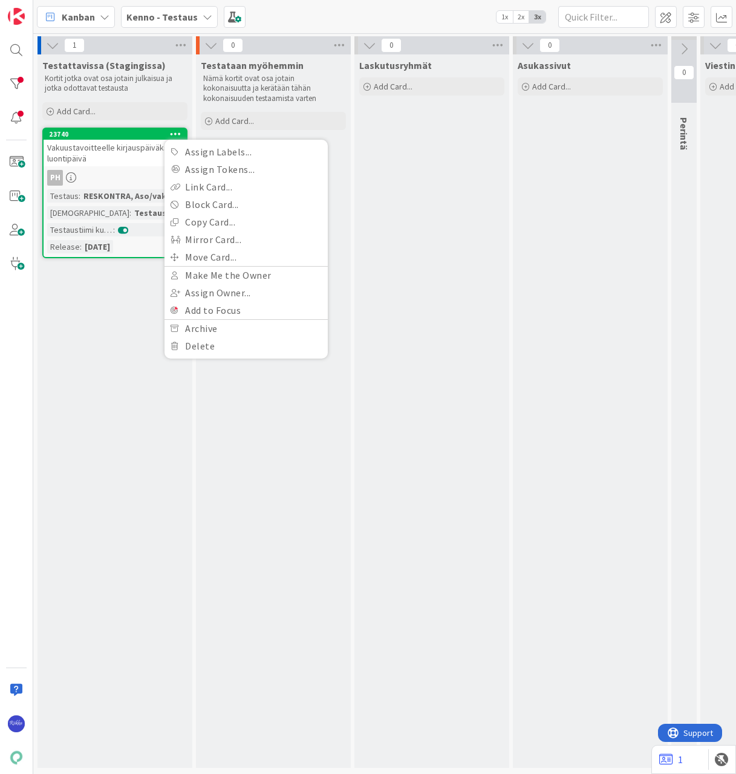
click at [103, 171] on div "PH" at bounding box center [115, 178] width 143 height 16
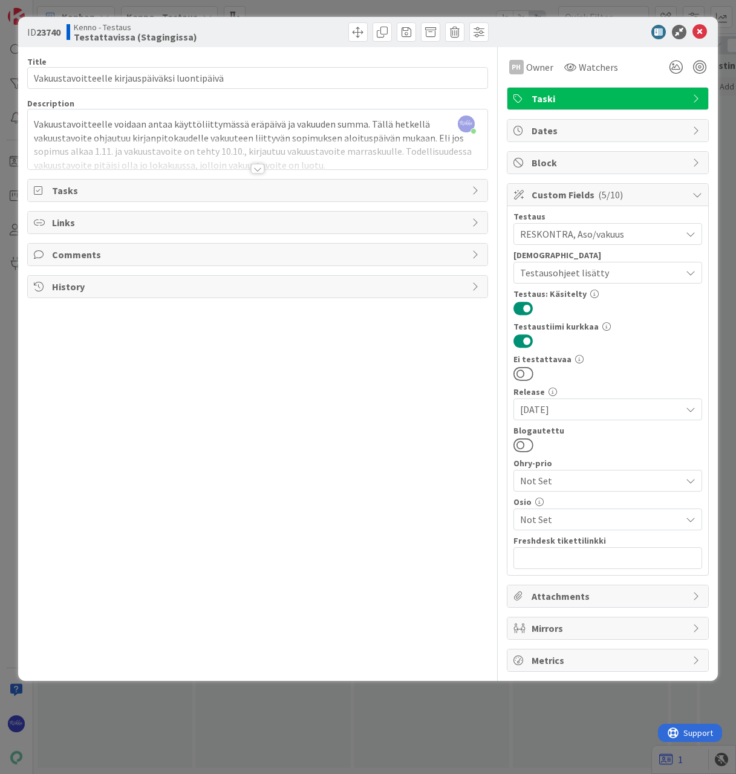
click at [260, 167] on div at bounding box center [257, 169] width 13 height 10
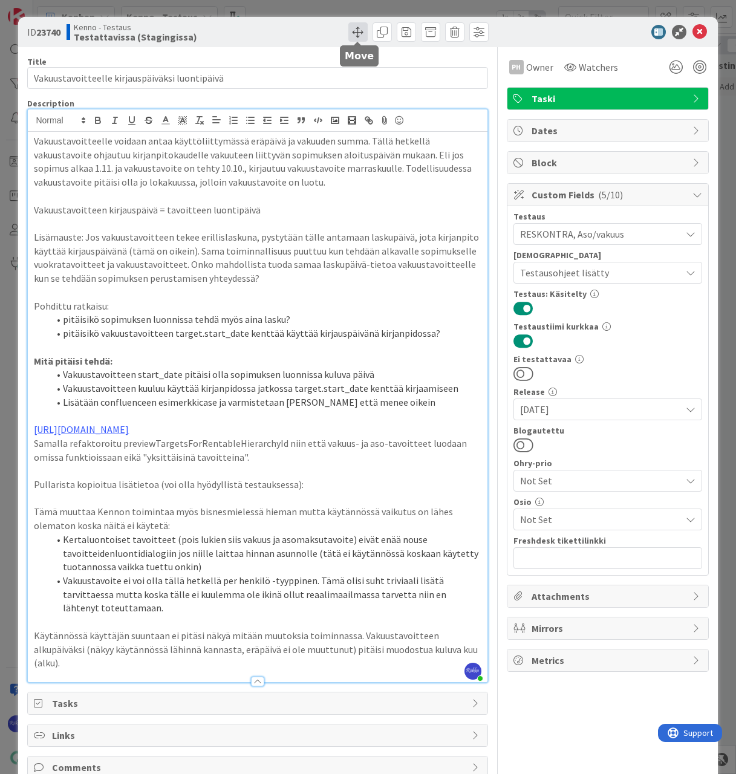
click at [359, 33] on span at bounding box center [357, 31] width 19 height 19
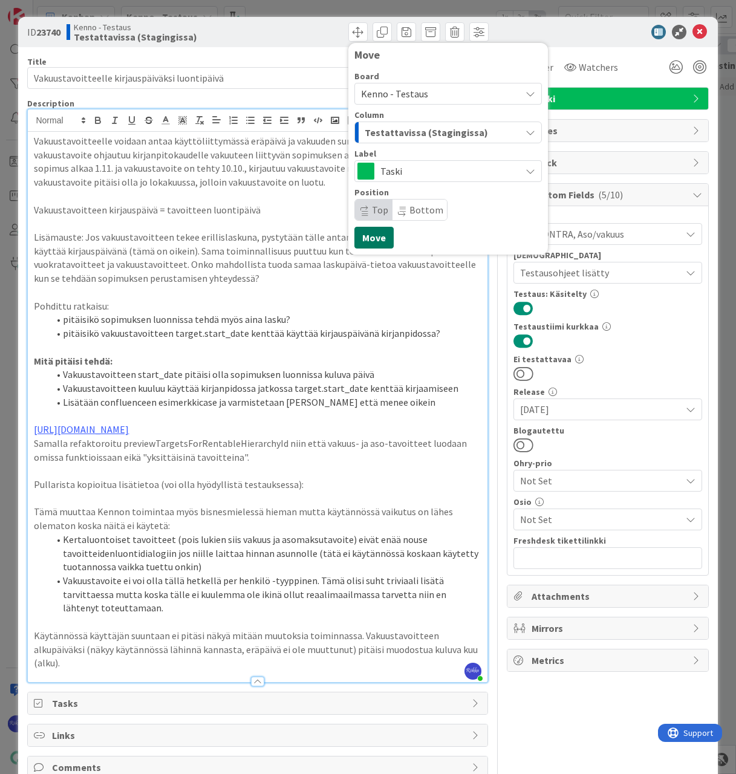
click at [377, 237] on button "Move" at bounding box center [374, 238] width 39 height 22
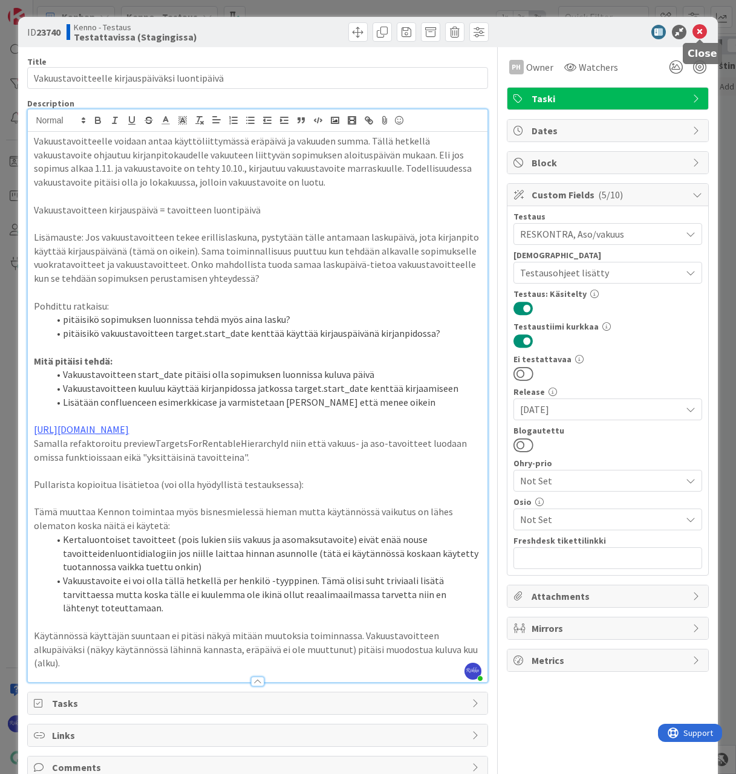
click at [701, 28] on icon at bounding box center [700, 32] width 15 height 15
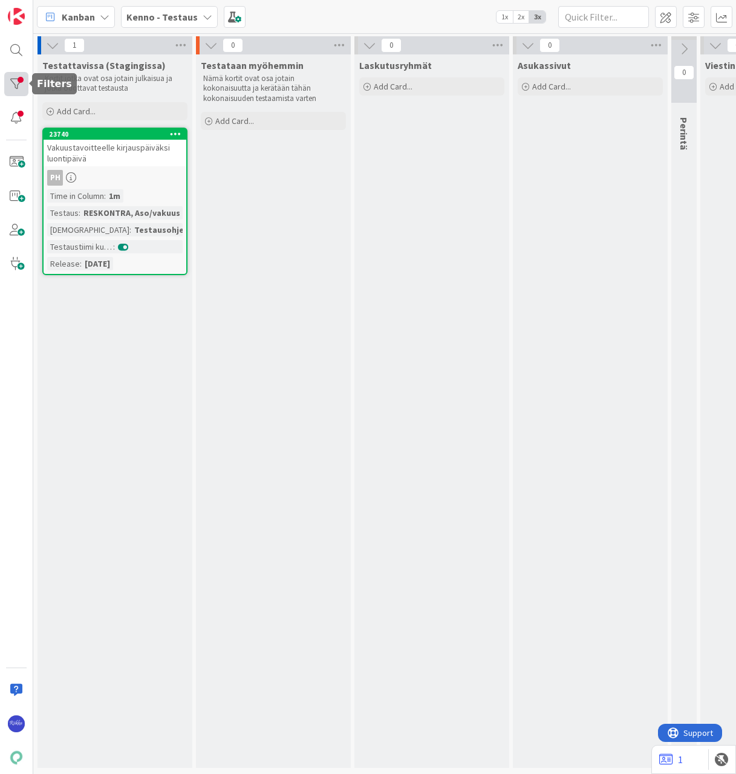
click at [17, 77] on div at bounding box center [16, 84] width 24 height 24
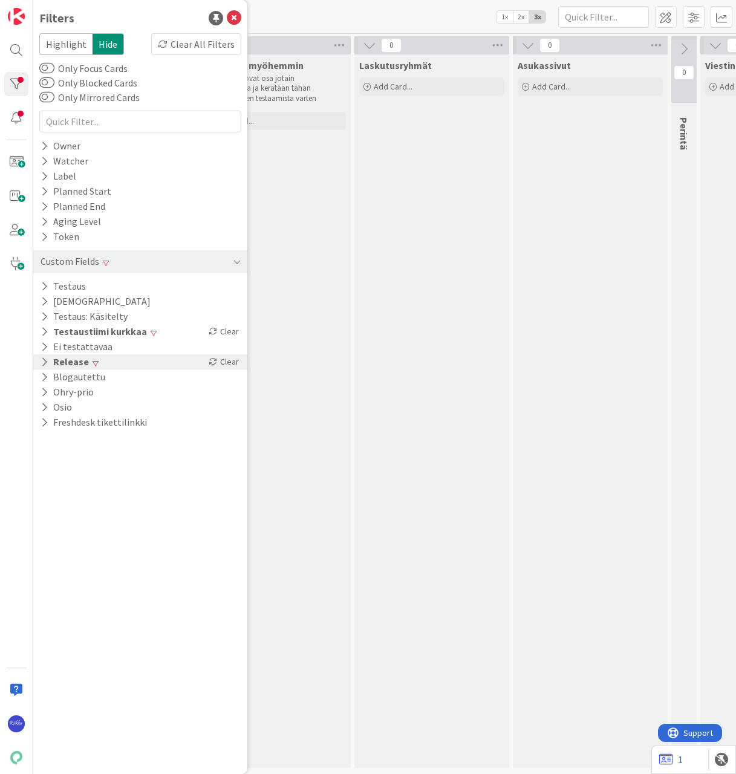
click at [229, 362] on div "Clear" at bounding box center [223, 362] width 35 height 15
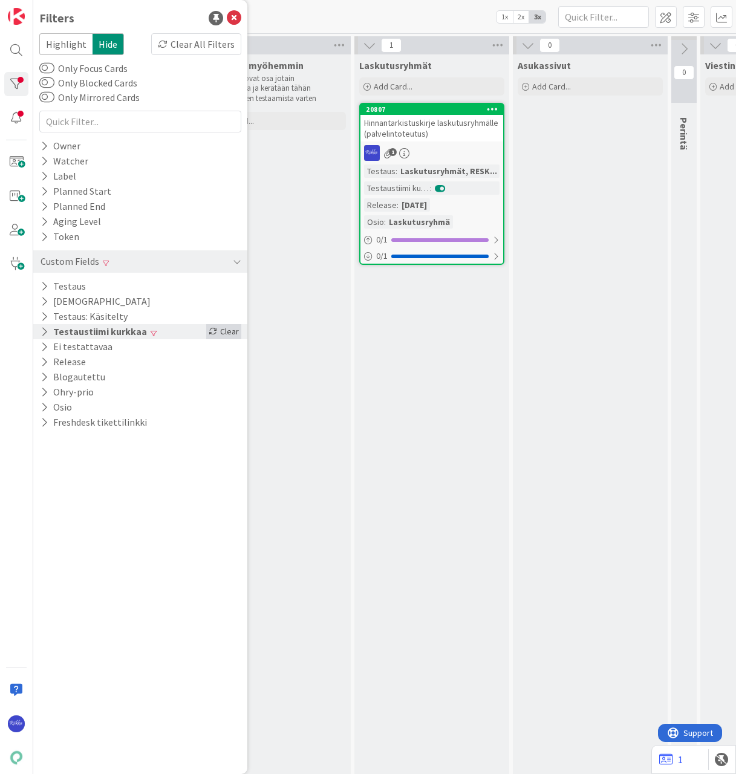
click at [227, 333] on div "Clear" at bounding box center [223, 331] width 35 height 15
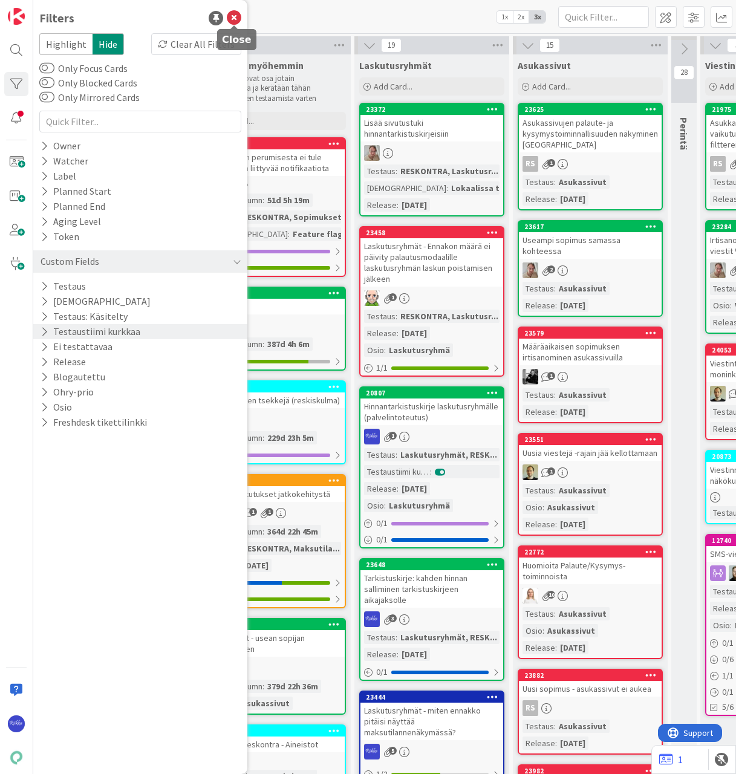
click at [234, 15] on icon at bounding box center [234, 18] width 15 height 15
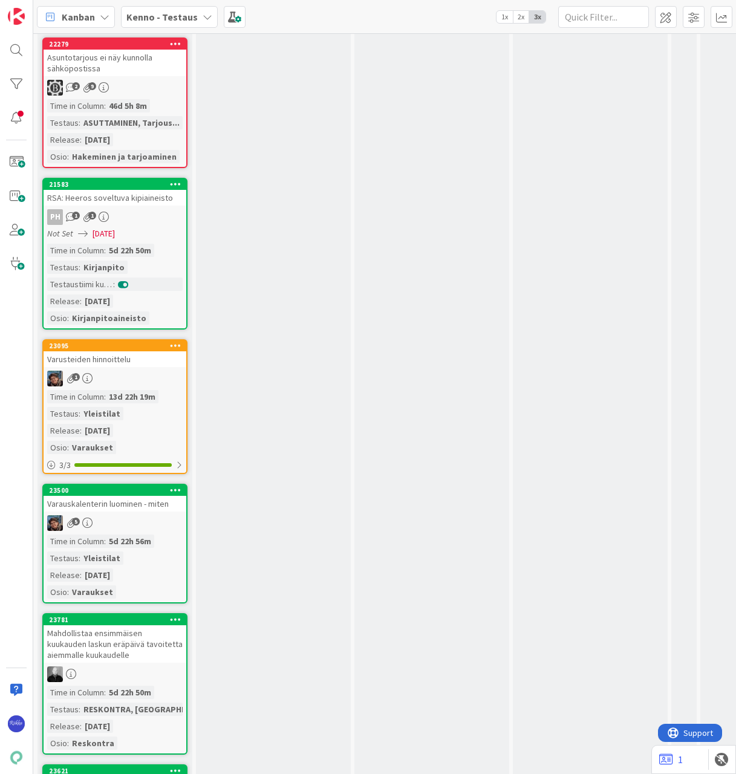
scroll to position [2831, 0]
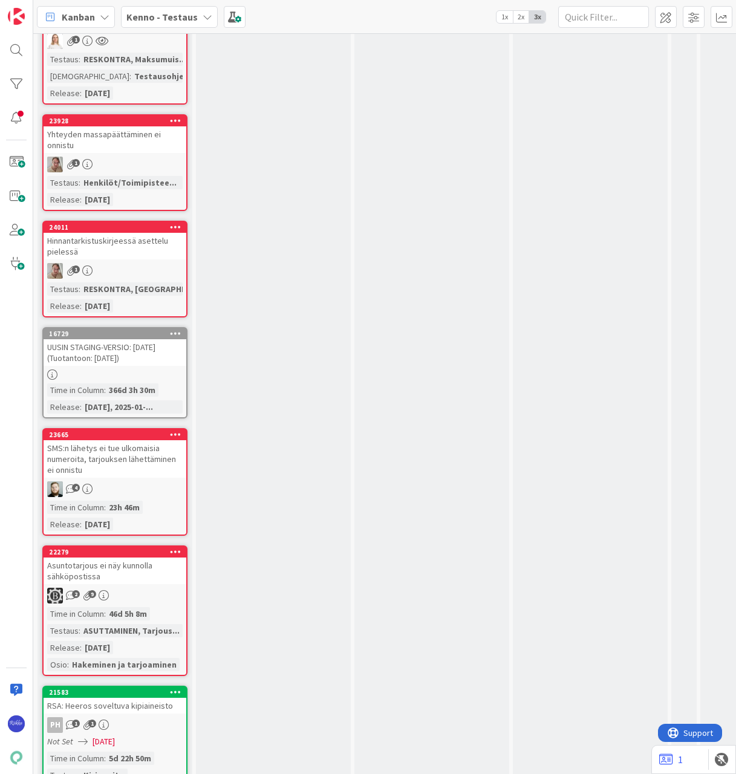
click at [177, 329] on icon at bounding box center [175, 333] width 11 height 8
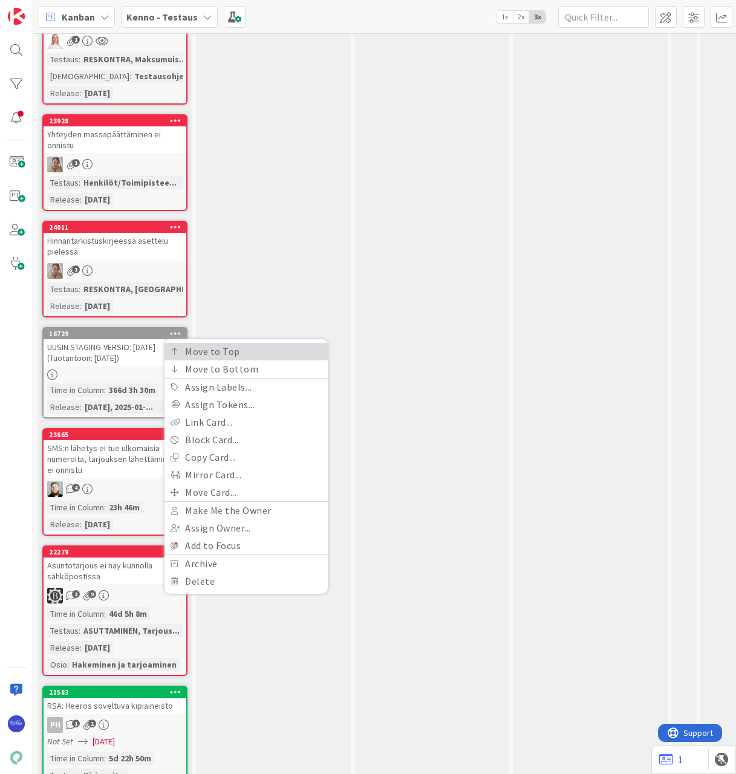
click at [221, 343] on link "Move to Top" at bounding box center [246, 352] width 163 height 18
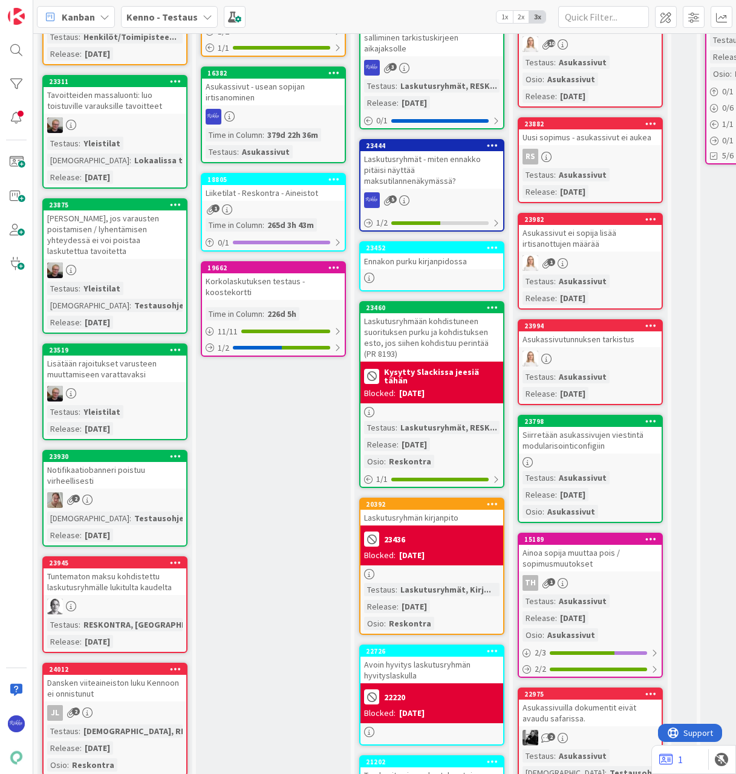
scroll to position [581, 0]
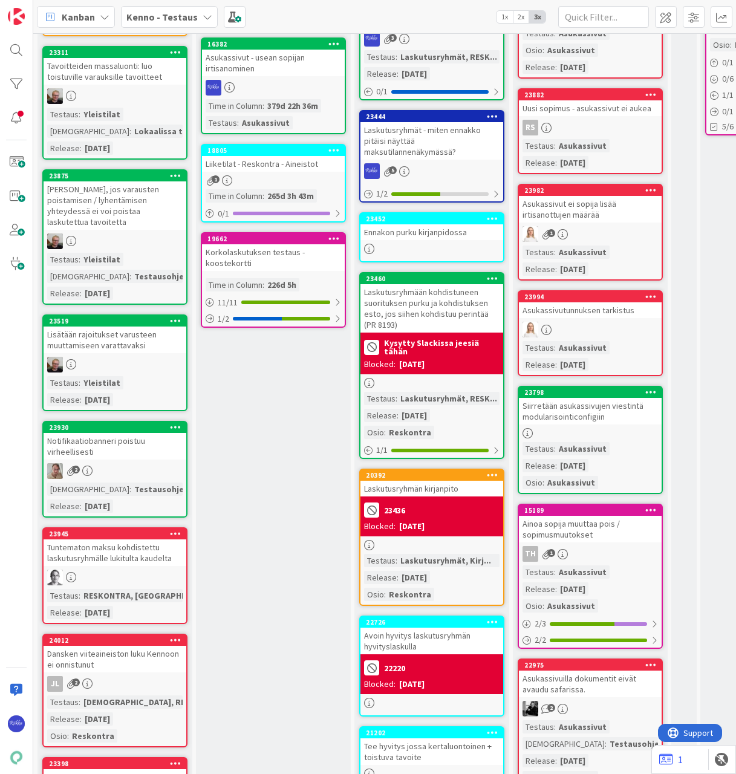
click at [433, 324] on div "Laskutusryhmään kohdistuneen suorituksen purku ja kohdistuksen esto, jos siihen…" at bounding box center [432, 308] width 143 height 48
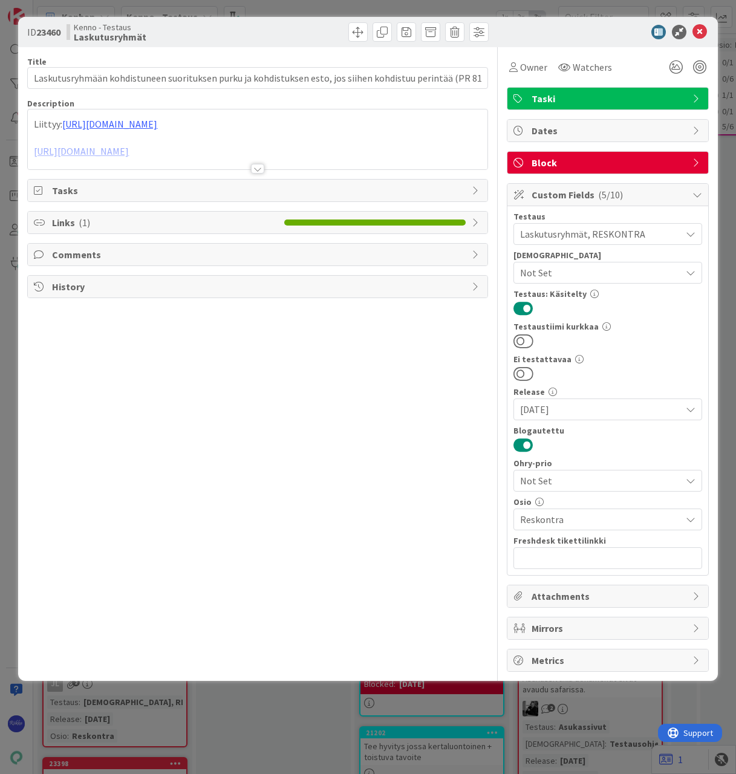
click at [260, 169] on div at bounding box center [257, 169] width 13 height 10
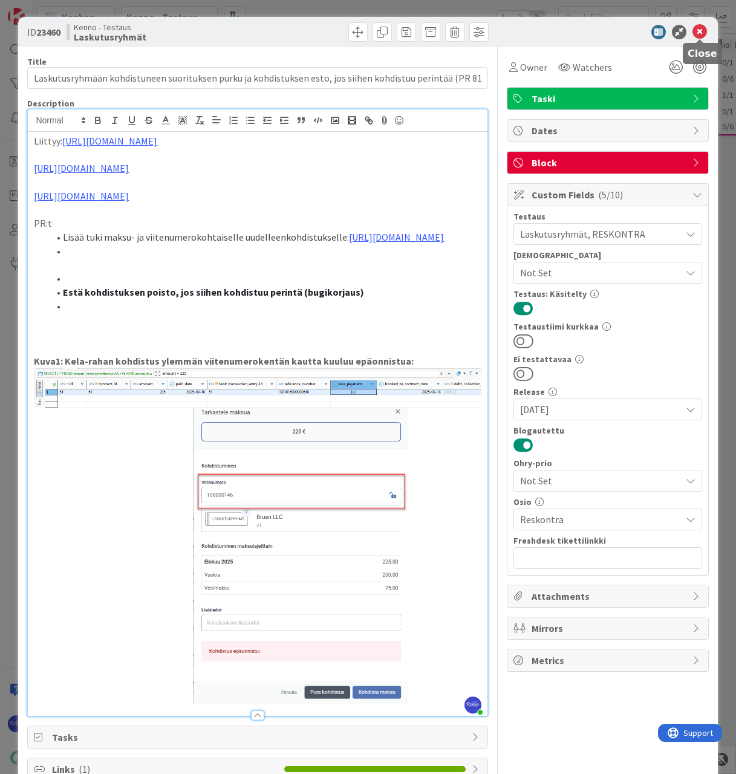
click at [703, 28] on icon at bounding box center [700, 32] width 15 height 15
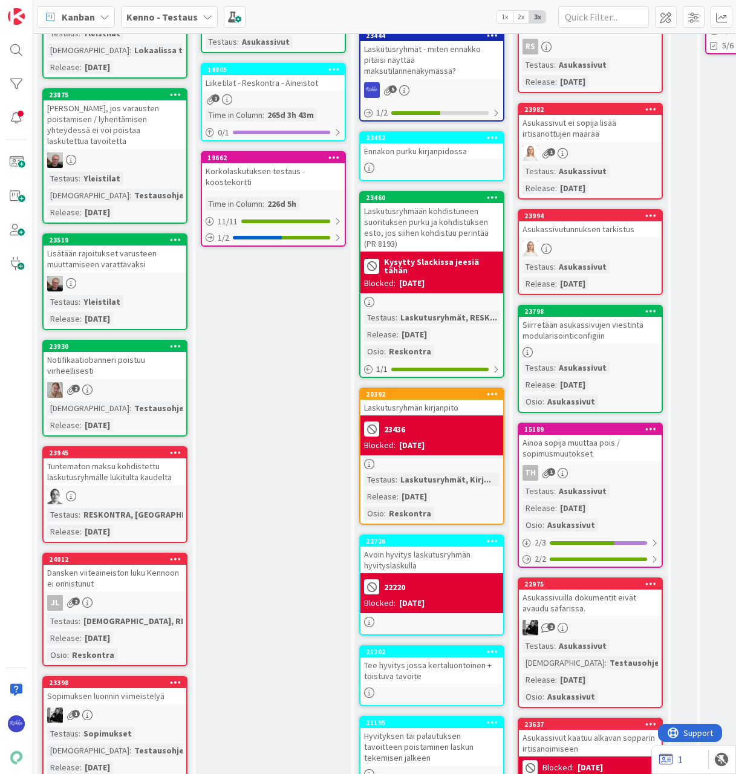
scroll to position [581, 0]
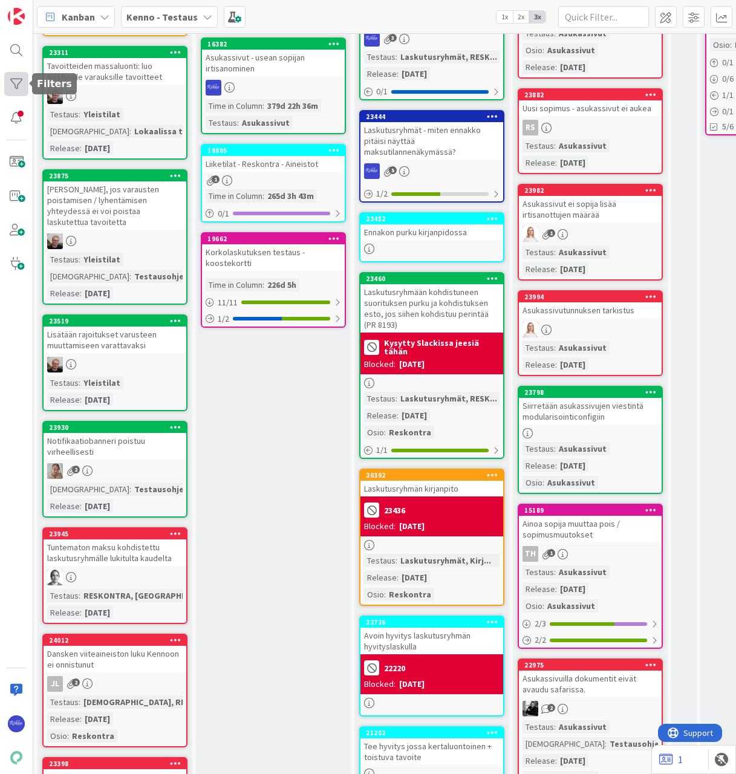
click at [9, 87] on div at bounding box center [16, 84] width 24 height 24
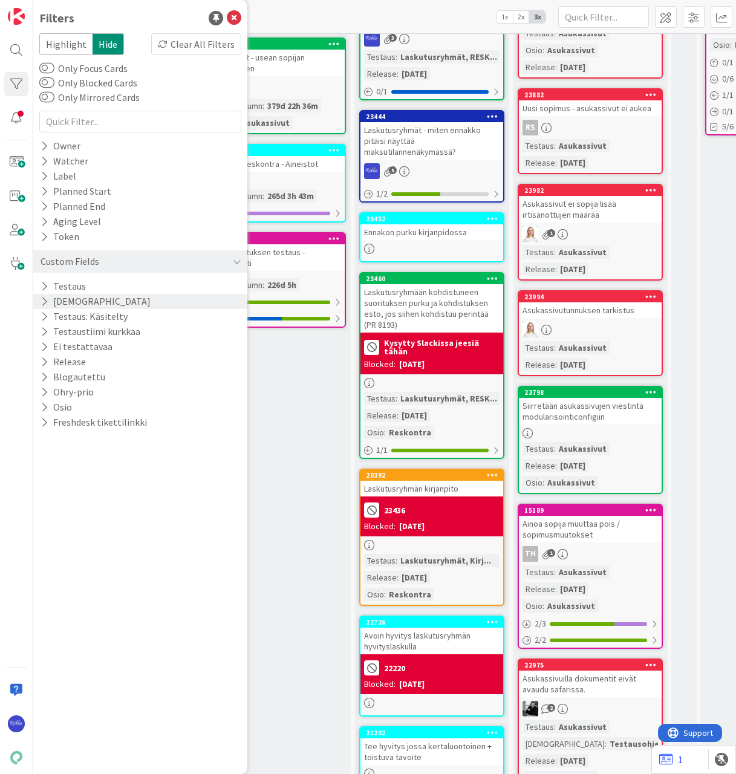
click at [42, 300] on icon at bounding box center [45, 301] width 8 height 10
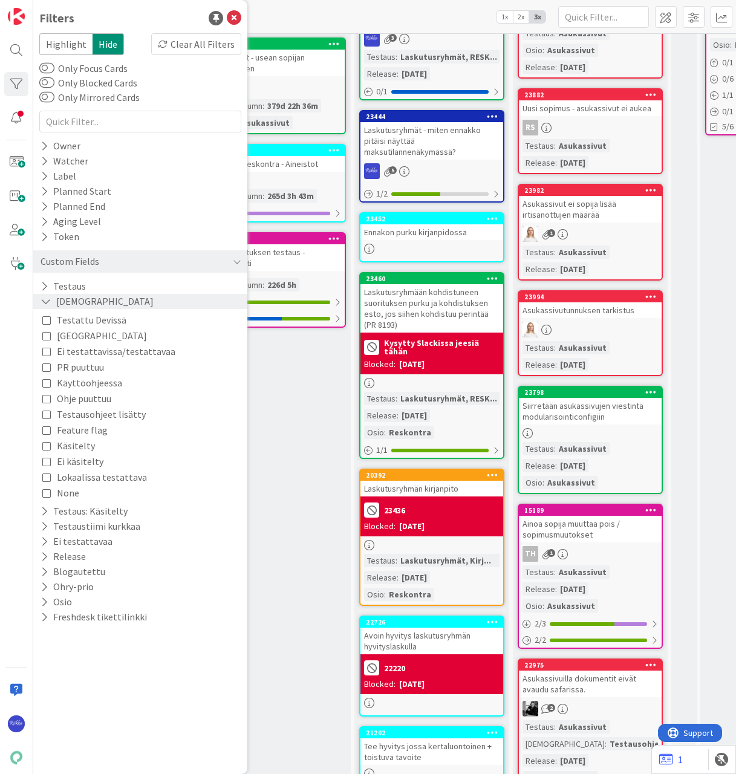
click at [42, 300] on icon at bounding box center [46, 301] width 11 height 10
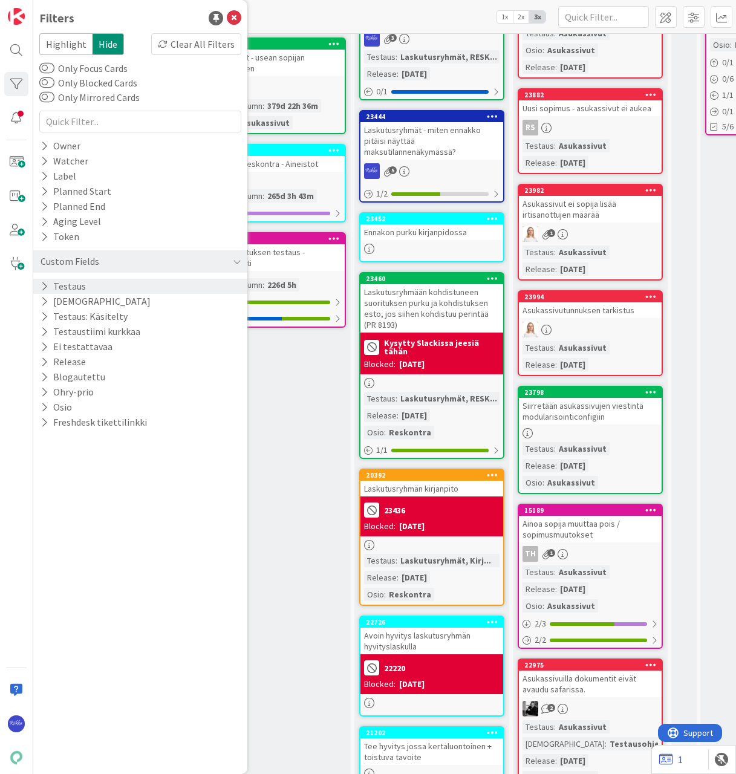
click at [43, 284] on icon at bounding box center [45, 286] width 8 height 10
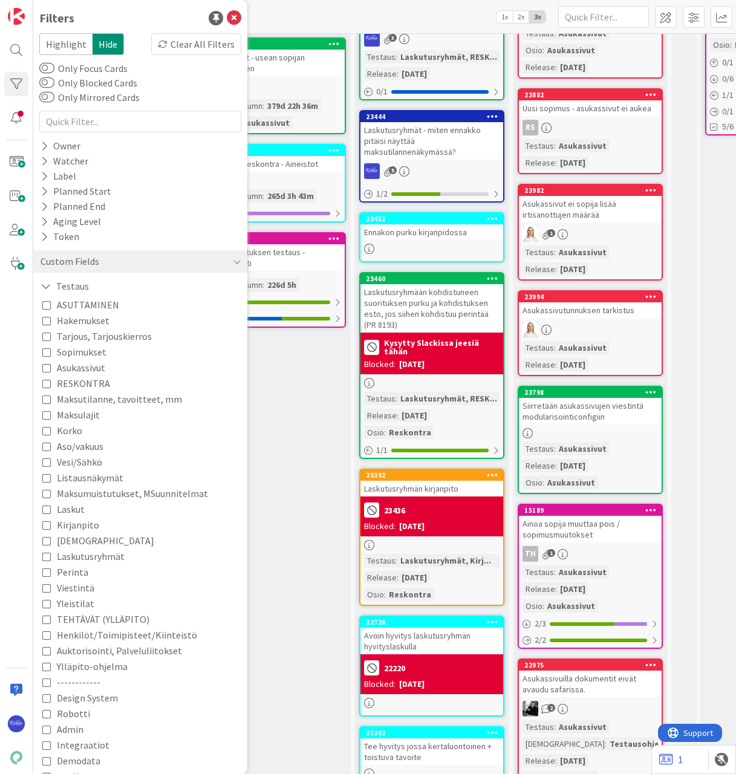
click at [63, 384] on span "RESKONTRA" at bounding box center [83, 384] width 53 height 16
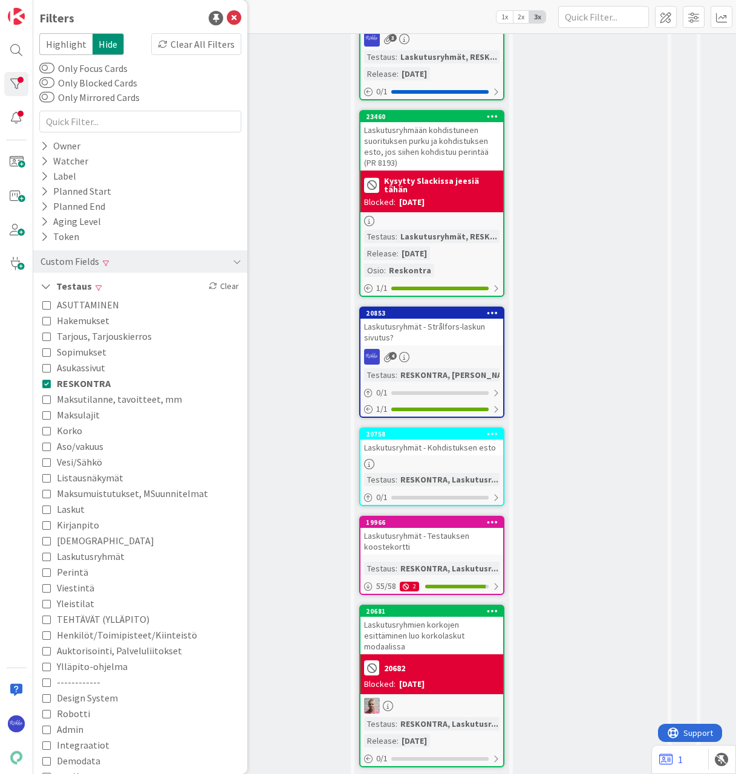
scroll to position [0, 0]
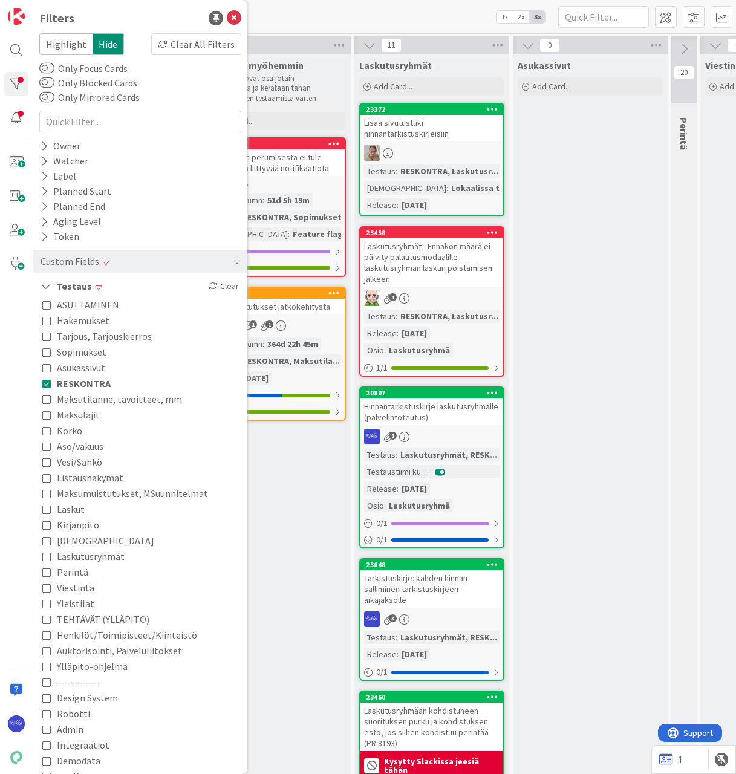
click at [74, 509] on span "Laskut" at bounding box center [71, 510] width 28 height 16
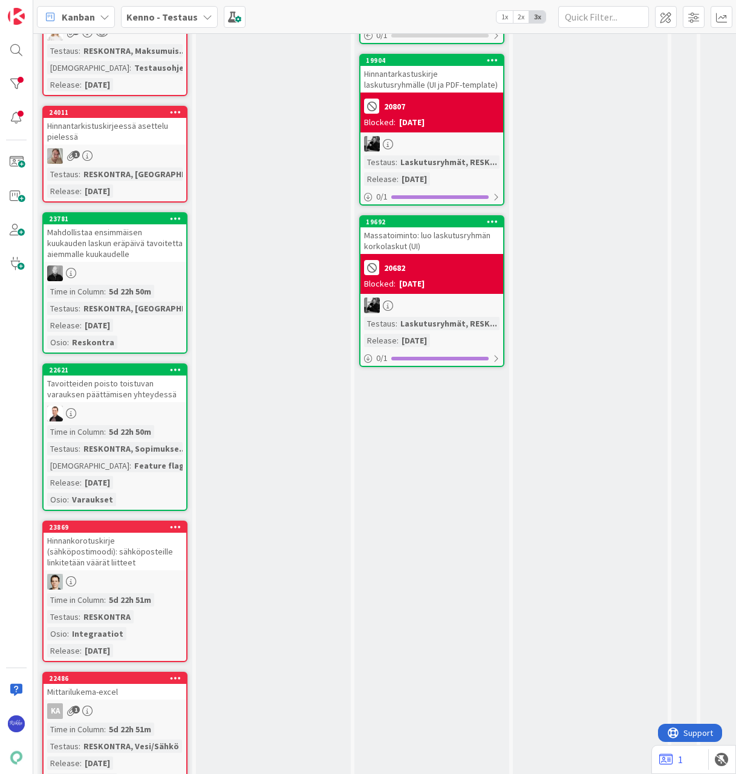
scroll to position [1307, 0]
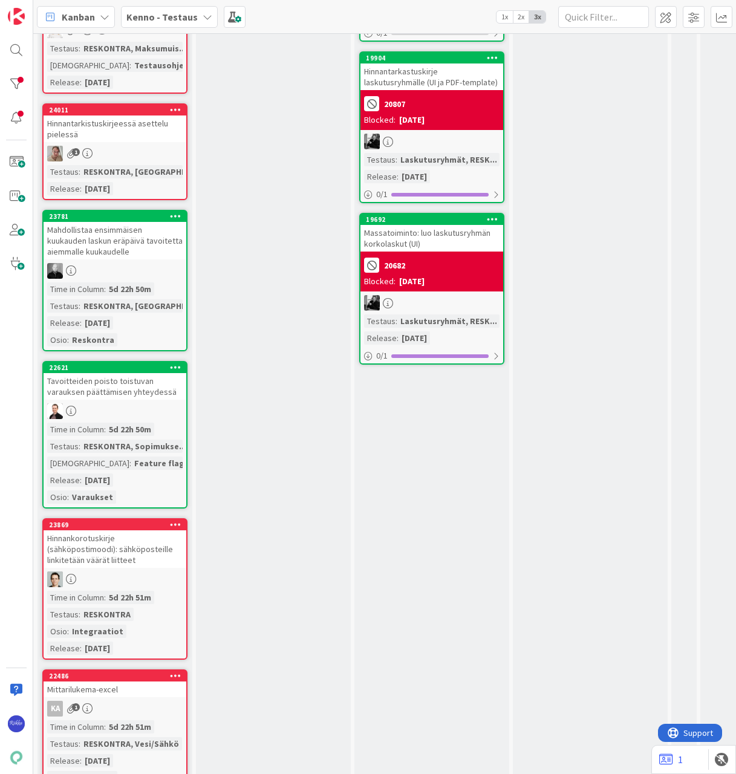
click at [142, 250] on div "23781 Mahdollistaa ensimmäisen kuukauden laskun eräpäivä tavoitetta aiemmalle k…" at bounding box center [114, 281] width 145 height 142
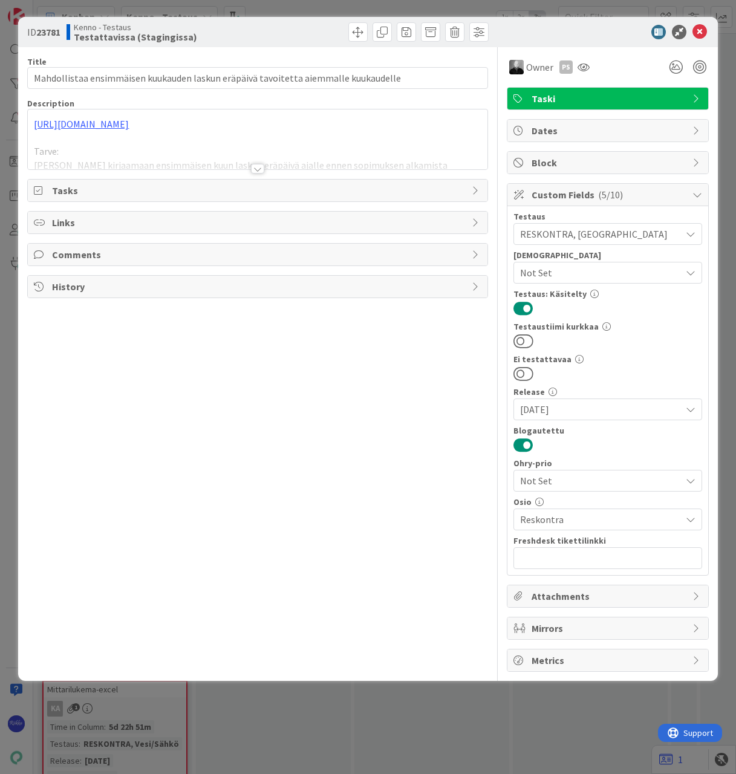
click at [260, 169] on div at bounding box center [257, 169] width 13 height 10
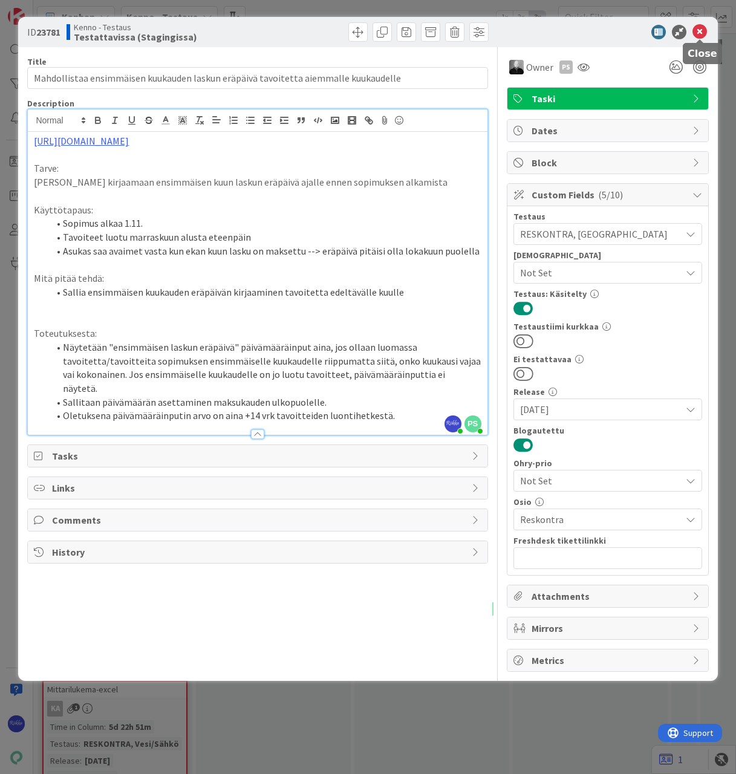
click at [702, 31] on icon at bounding box center [700, 32] width 15 height 15
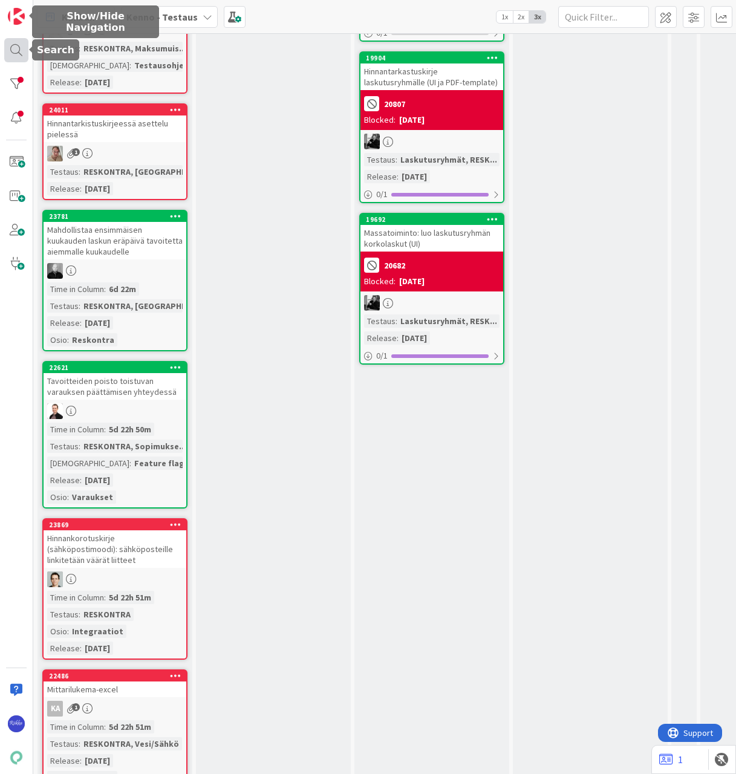
click at [14, 50] on div at bounding box center [16, 50] width 24 height 24
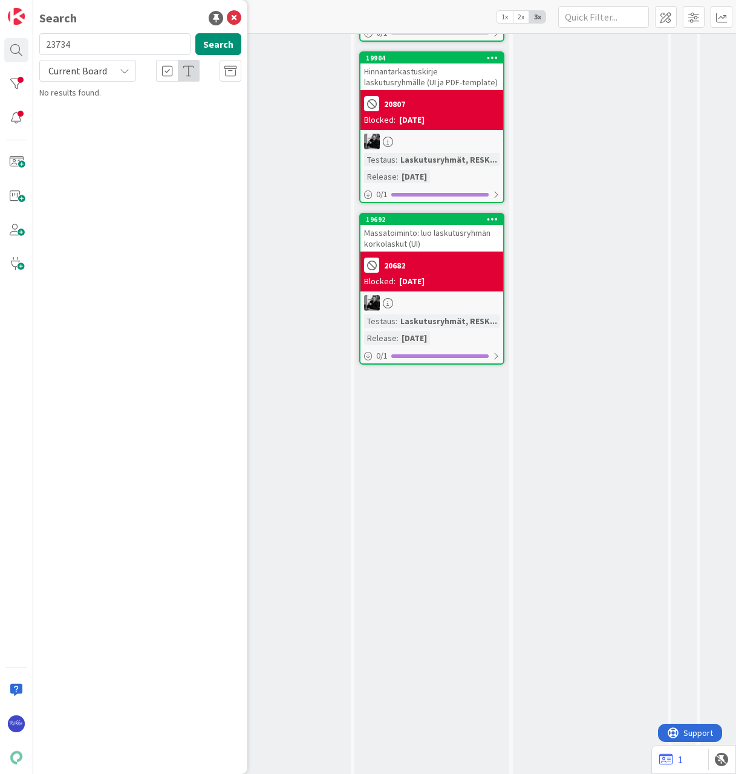
type input "23734"
click at [160, 106] on span "PSOAS tuotanto avainten lukumäärät ei näy kaikilla (selainongelma)" at bounding box center [148, 113] width 185 height 24
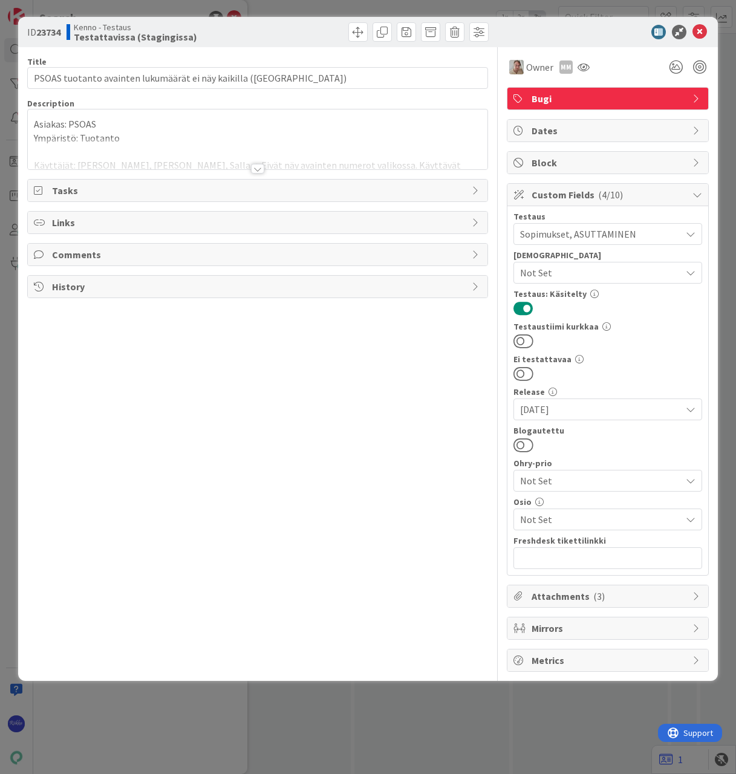
click at [259, 168] on div at bounding box center [257, 169] width 13 height 10
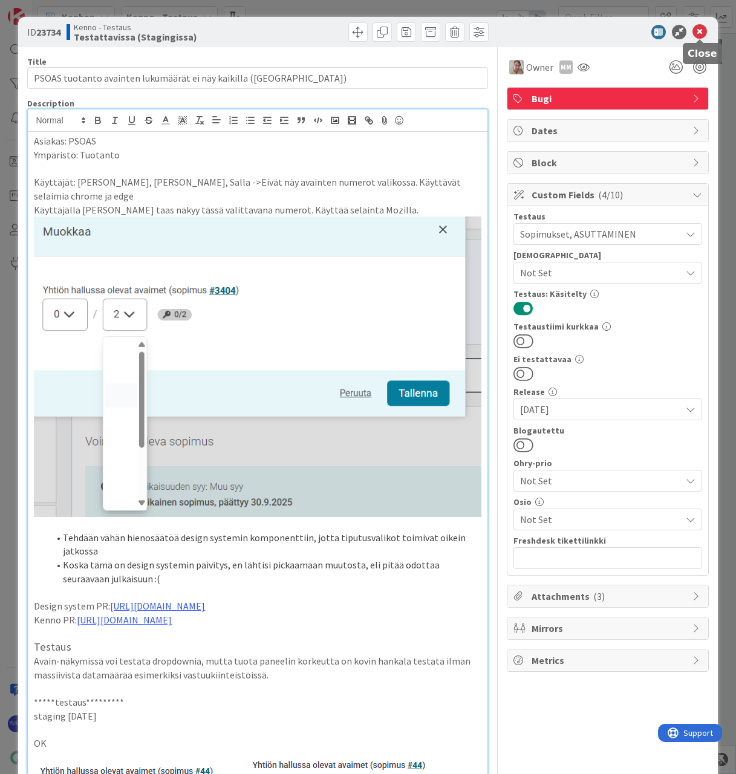
click at [701, 31] on icon at bounding box center [700, 32] width 15 height 15
